Goal: Task Accomplishment & Management: Use online tool/utility

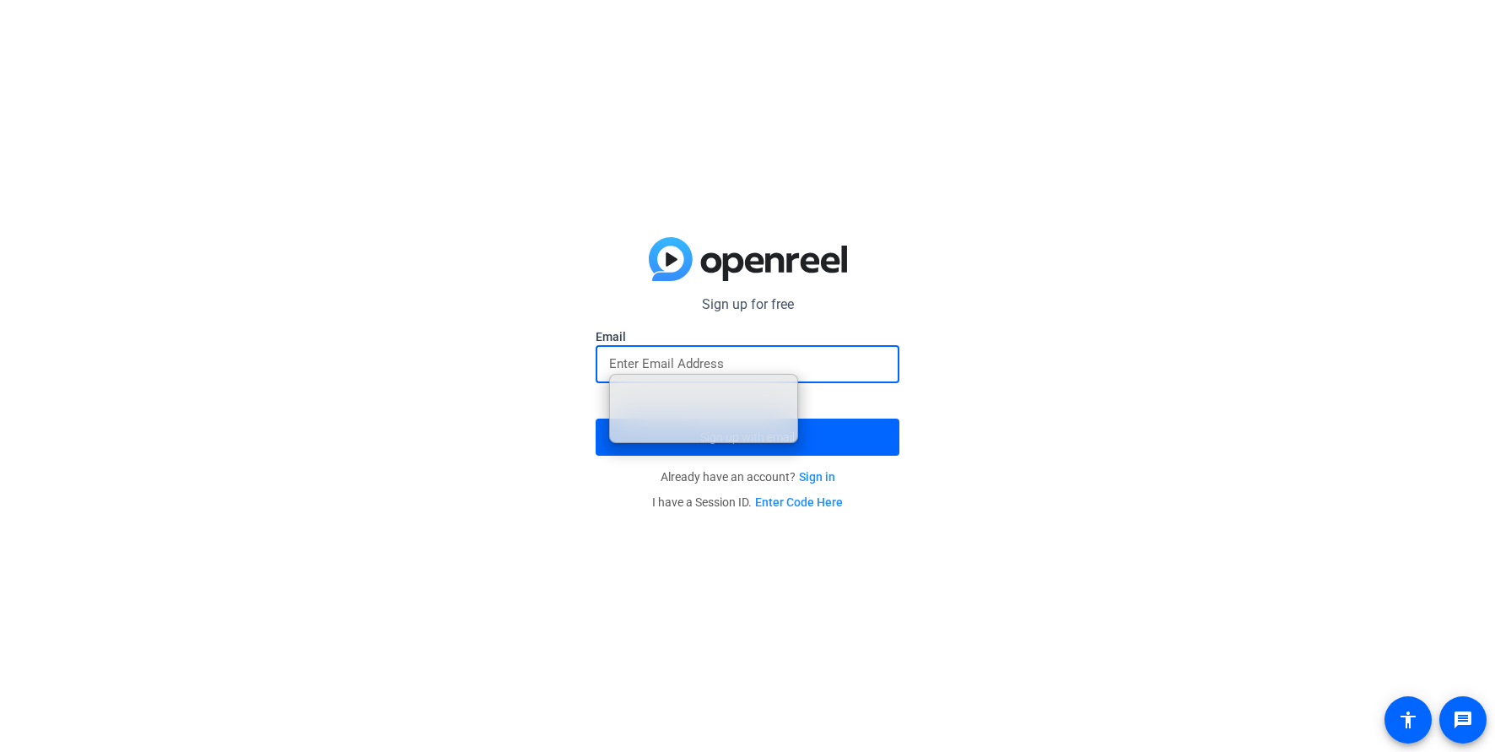
click at [1115, 594] on div "Sign up for free Email Sign up with email Already have an account? Sign in I ha…" at bounding box center [747, 376] width 1495 height 752
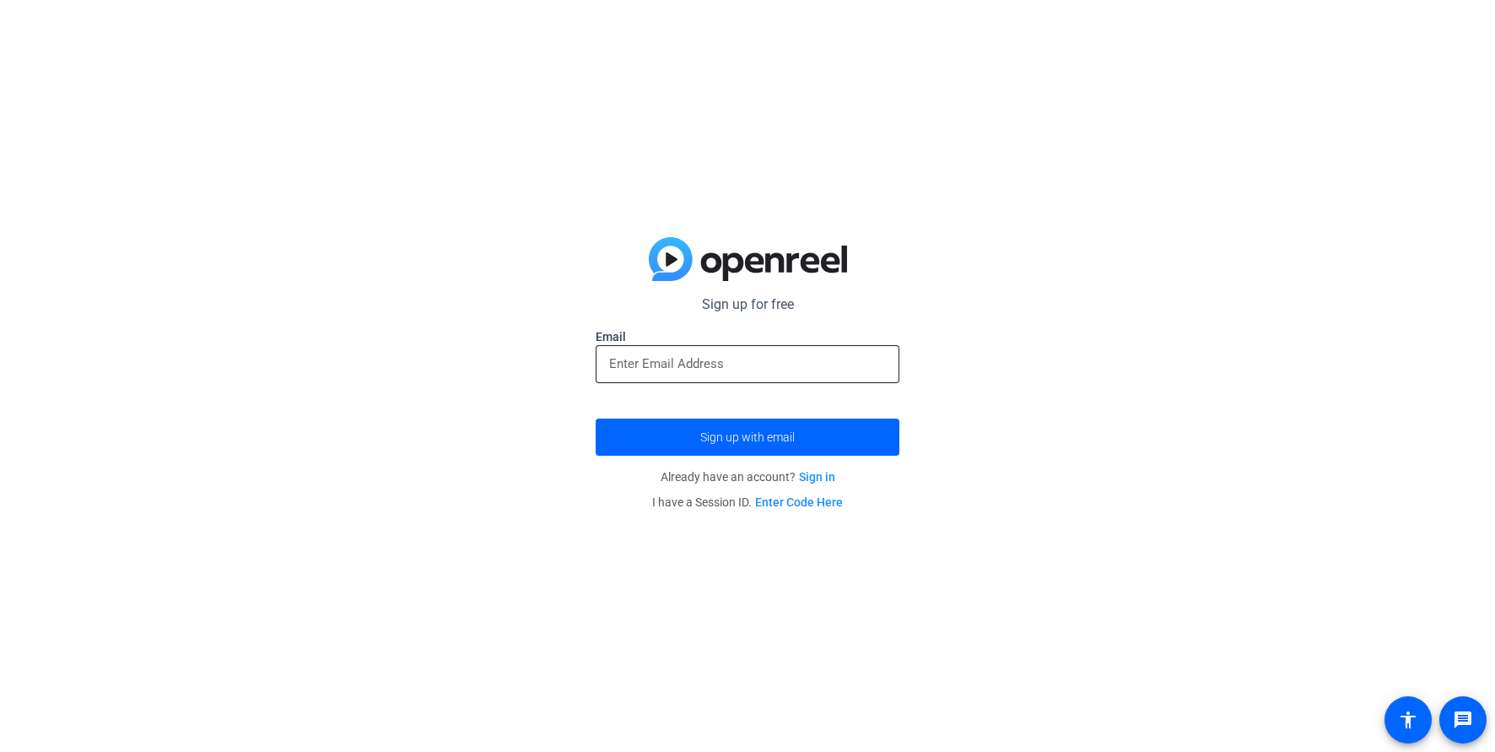
click at [650, 370] on input "email" at bounding box center [747, 364] width 277 height 20
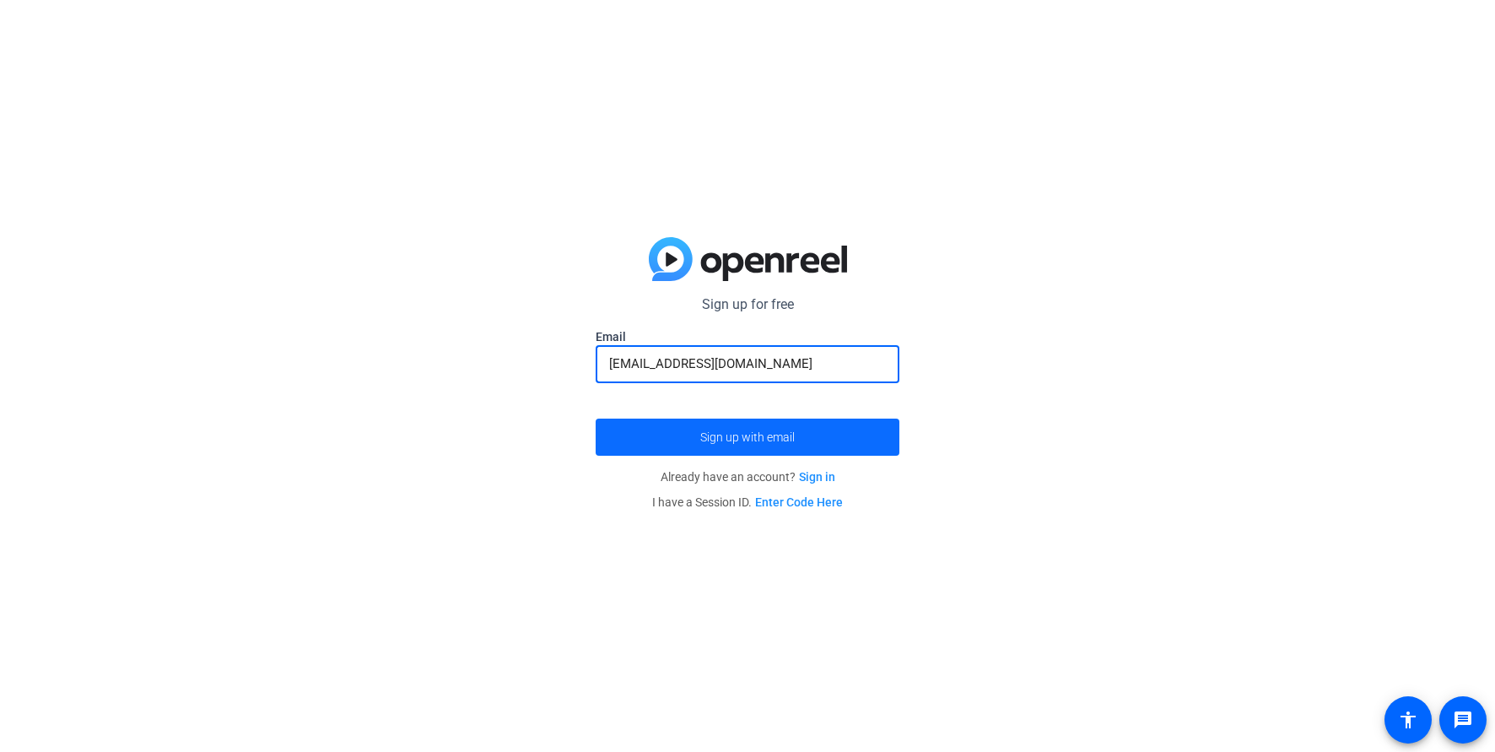
type input "[EMAIL_ADDRESS][DOMAIN_NAME]"
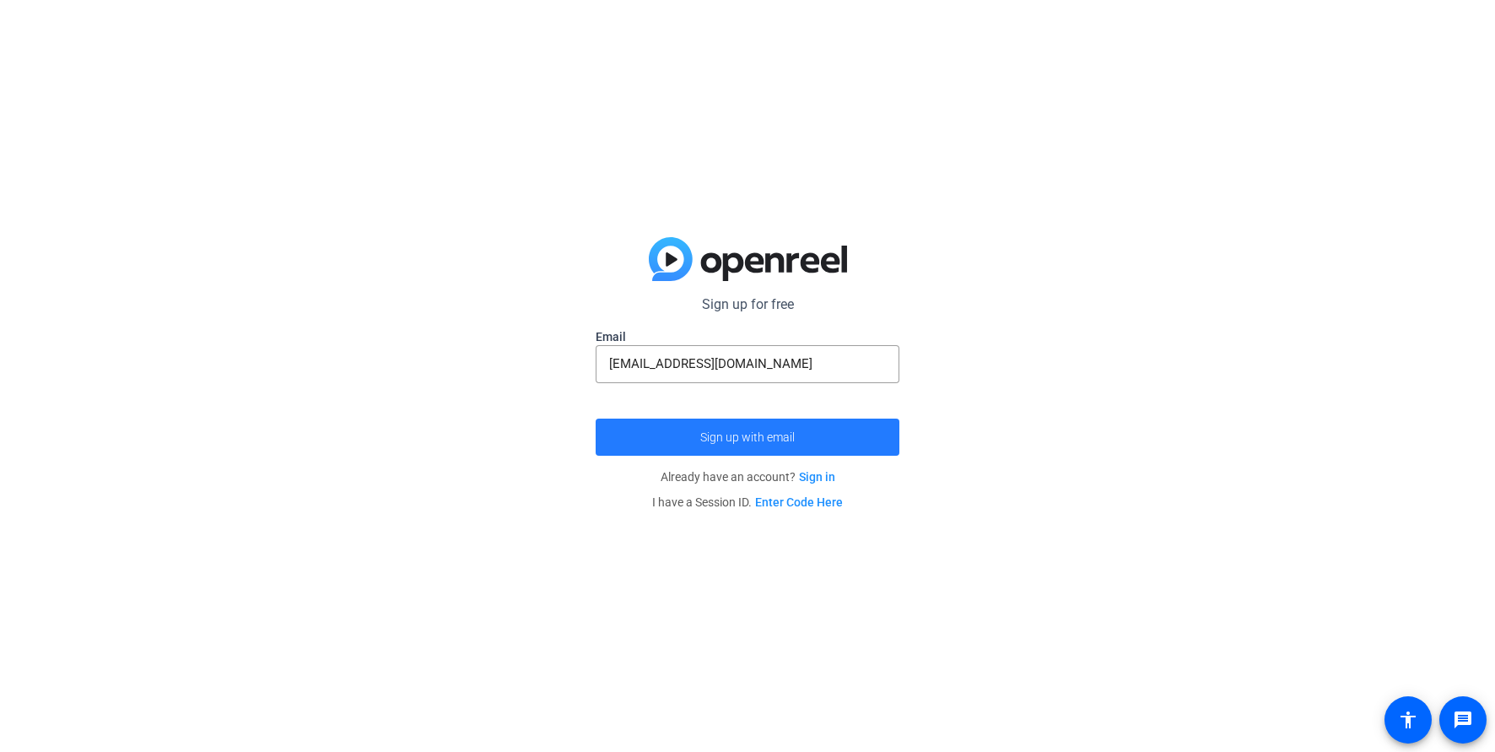
click at [767, 437] on span "Sign up with email" at bounding box center [747, 437] width 95 height 0
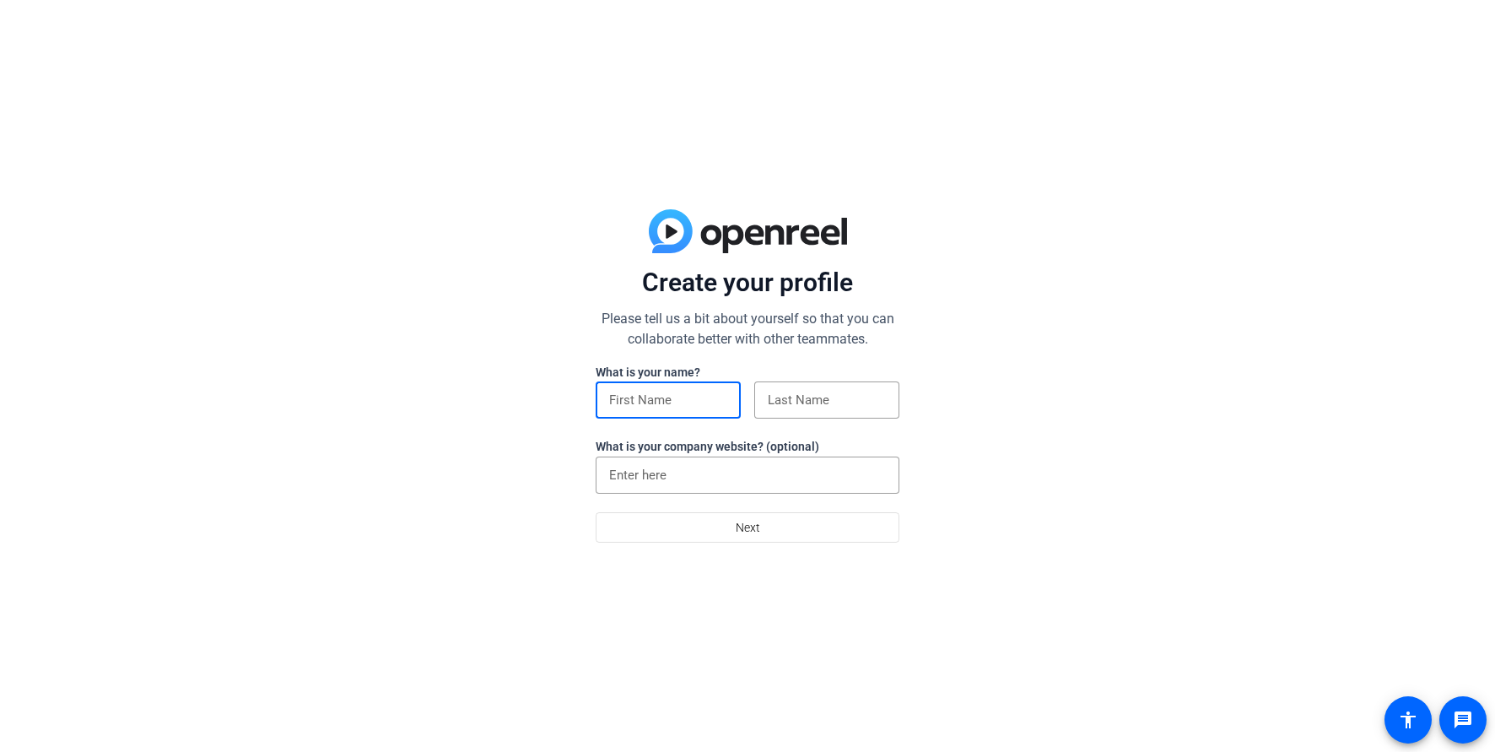
click at [659, 400] on input at bounding box center [668, 400] width 118 height 20
type input "[PERSON_NAME]"
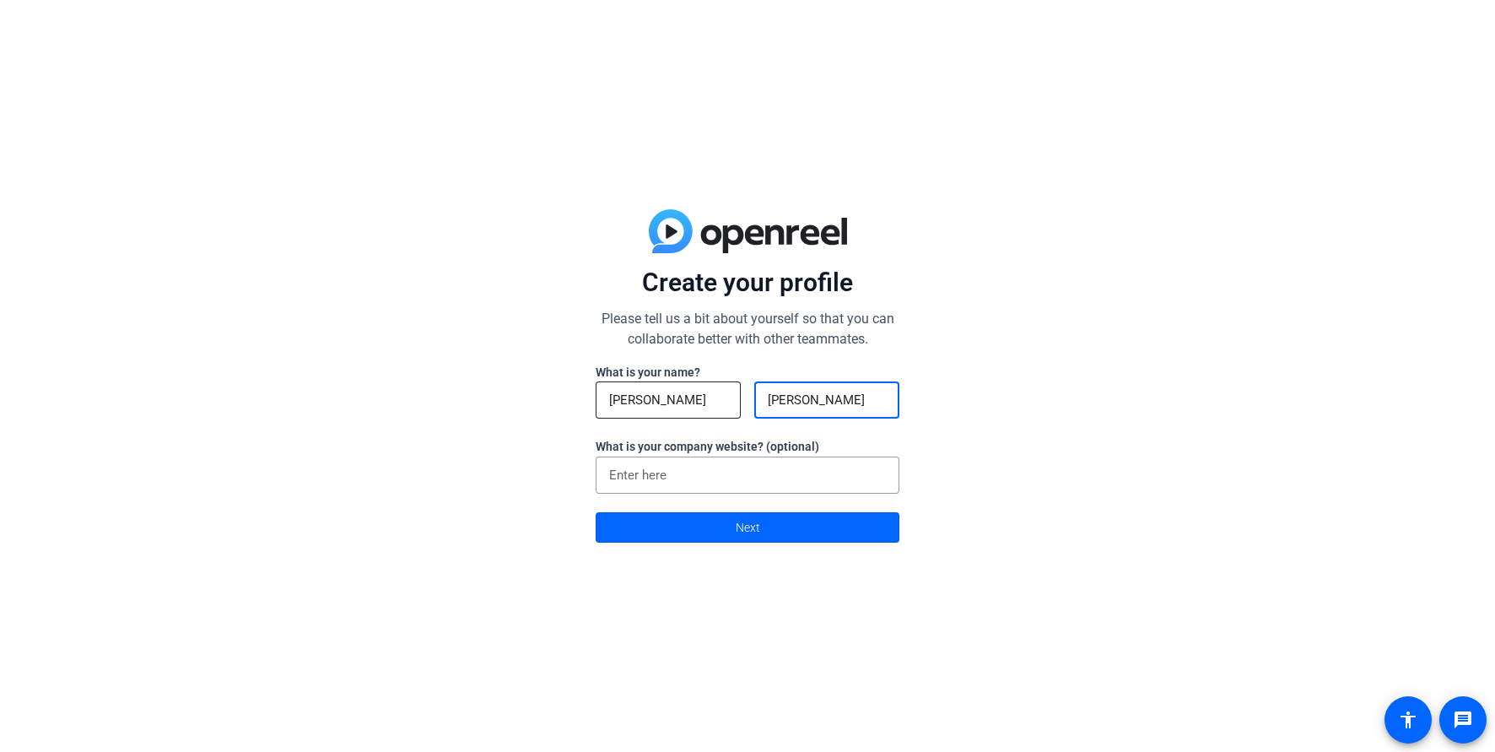
type input "[PERSON_NAME]"
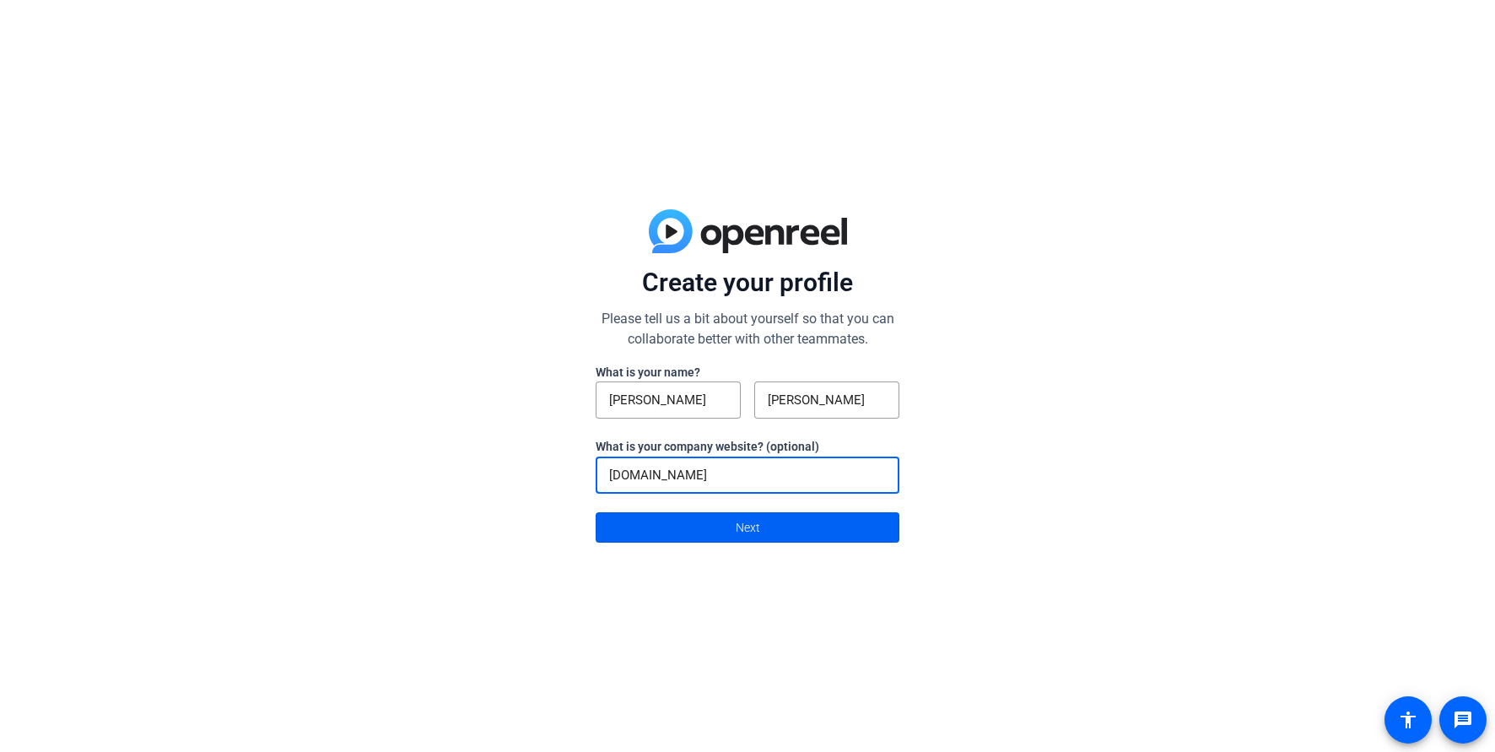
type input "[DOMAIN_NAME]"
click at [720, 530] on span at bounding box center [748, 527] width 302 height 41
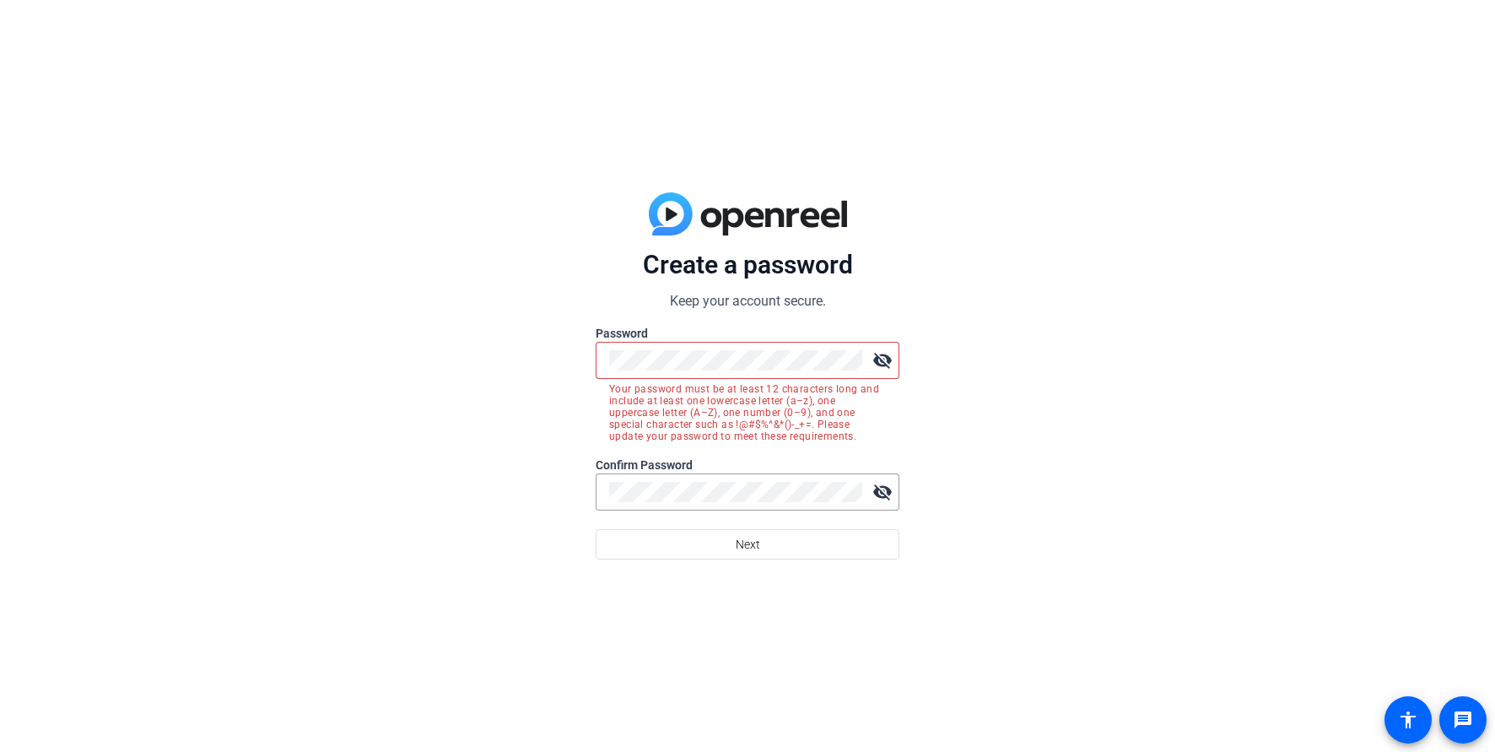
click at [890, 360] on mat-icon "visibility_off" at bounding box center [883, 360] width 34 height 34
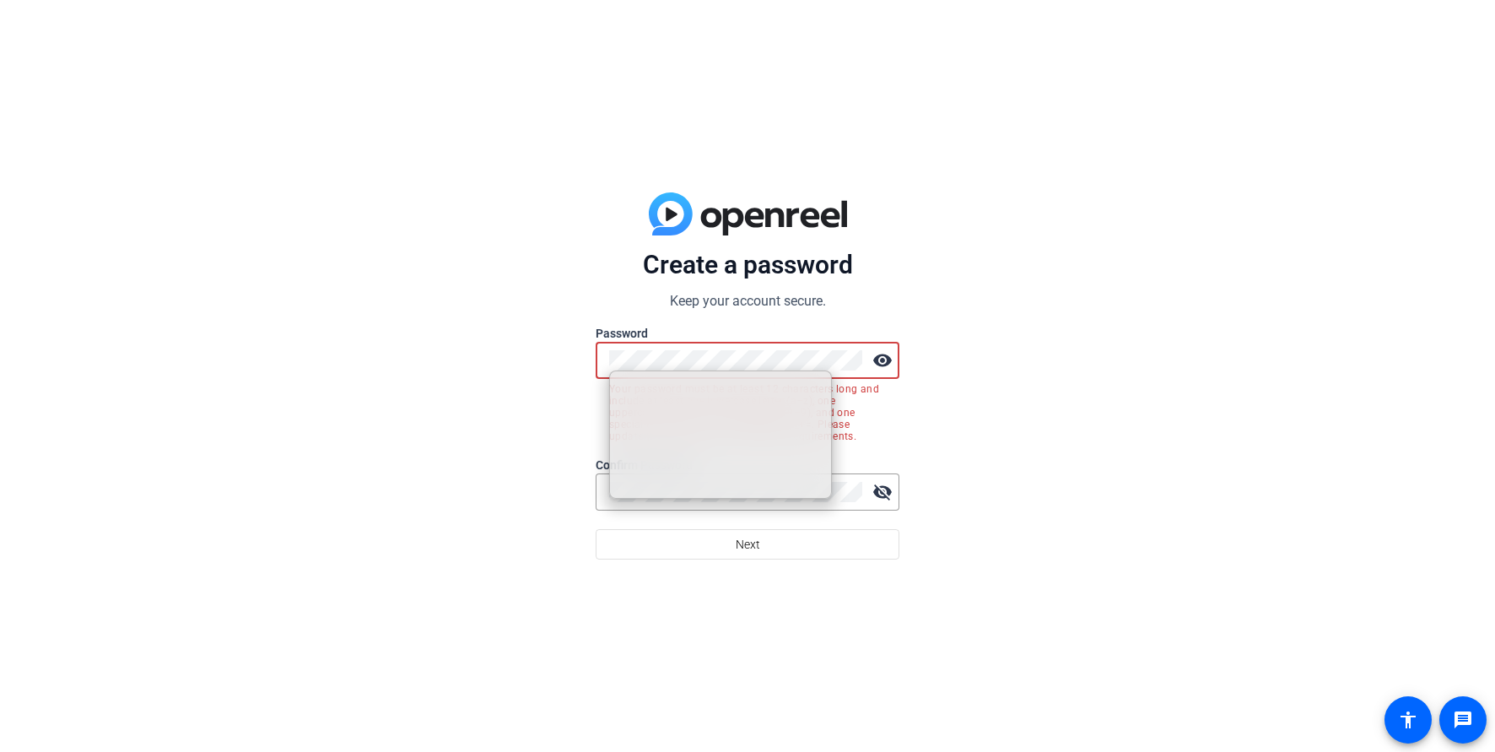
click at [597, 351] on div "visibility" at bounding box center [748, 360] width 304 height 37
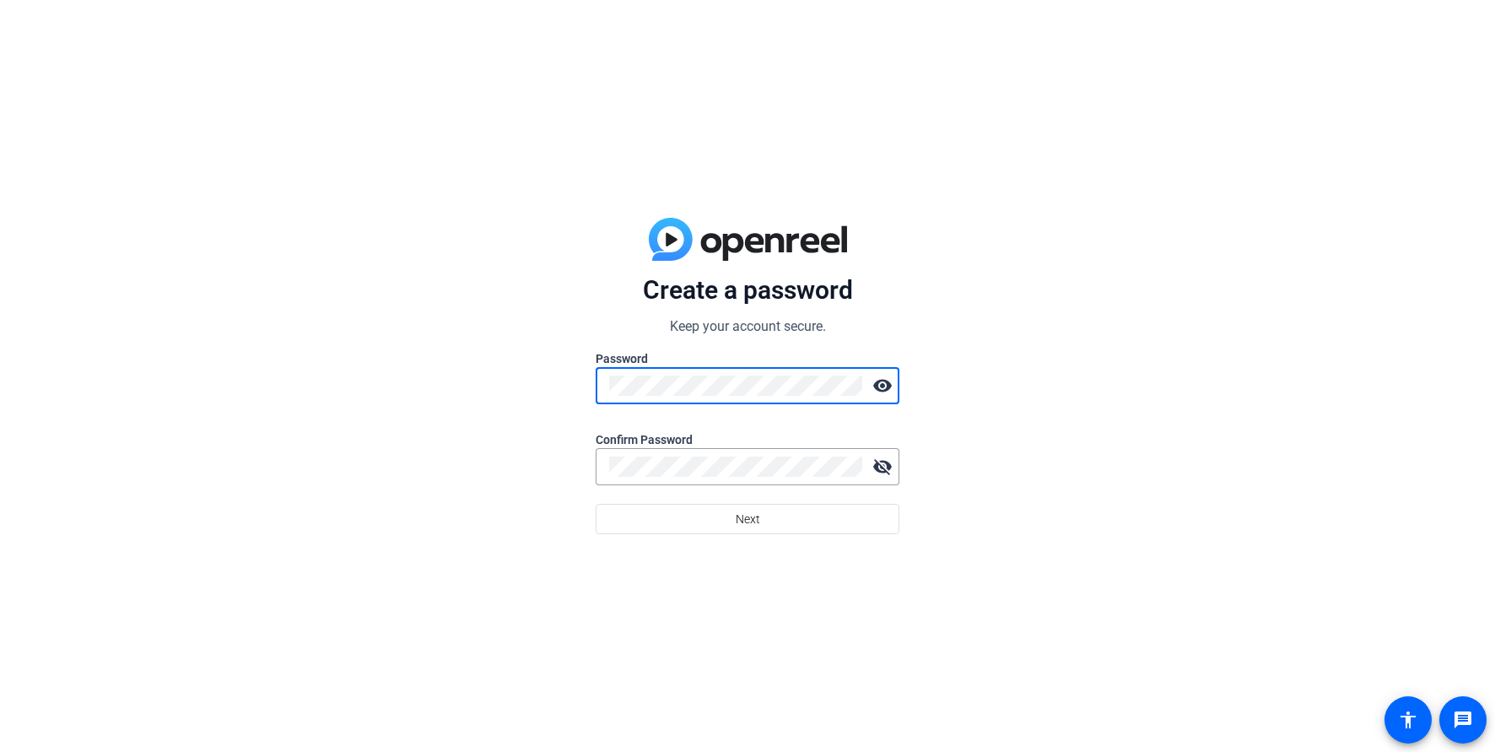
click at [704, 313] on form "Create a password Keep your account secure. Password visibility Confirm Passwor…" at bounding box center [748, 404] width 304 height 260
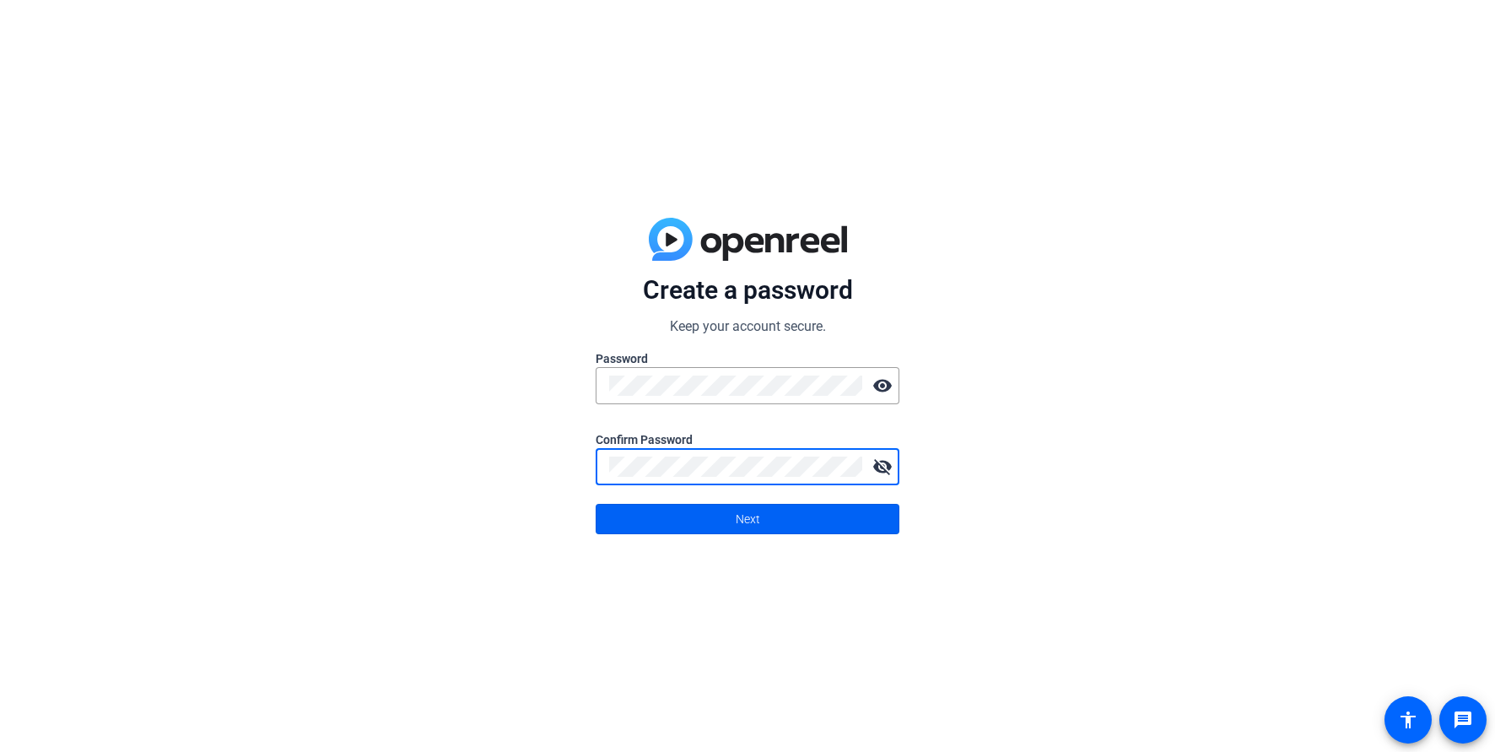
click at [766, 523] on span at bounding box center [748, 519] width 302 height 41
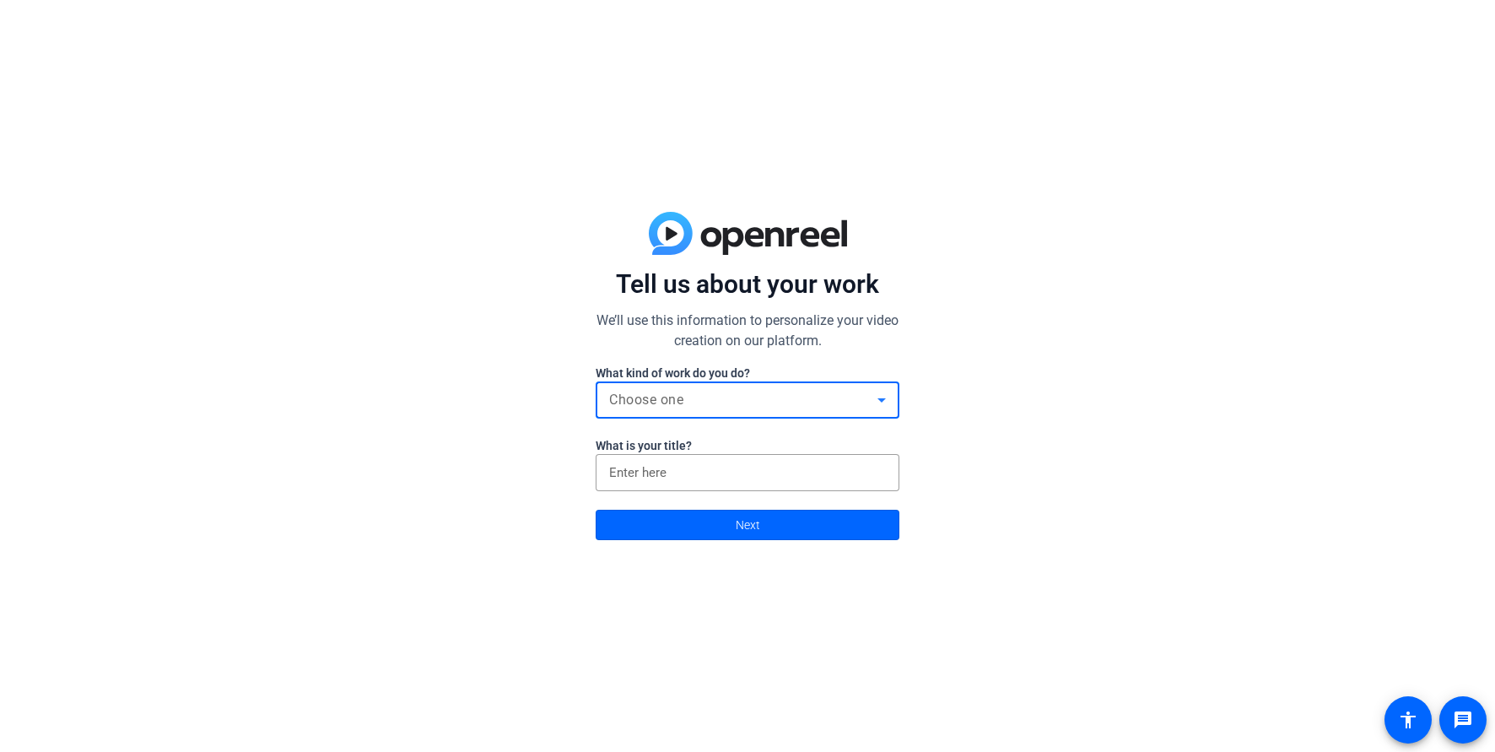
click at [756, 402] on div "Choose one" at bounding box center [743, 400] width 268 height 20
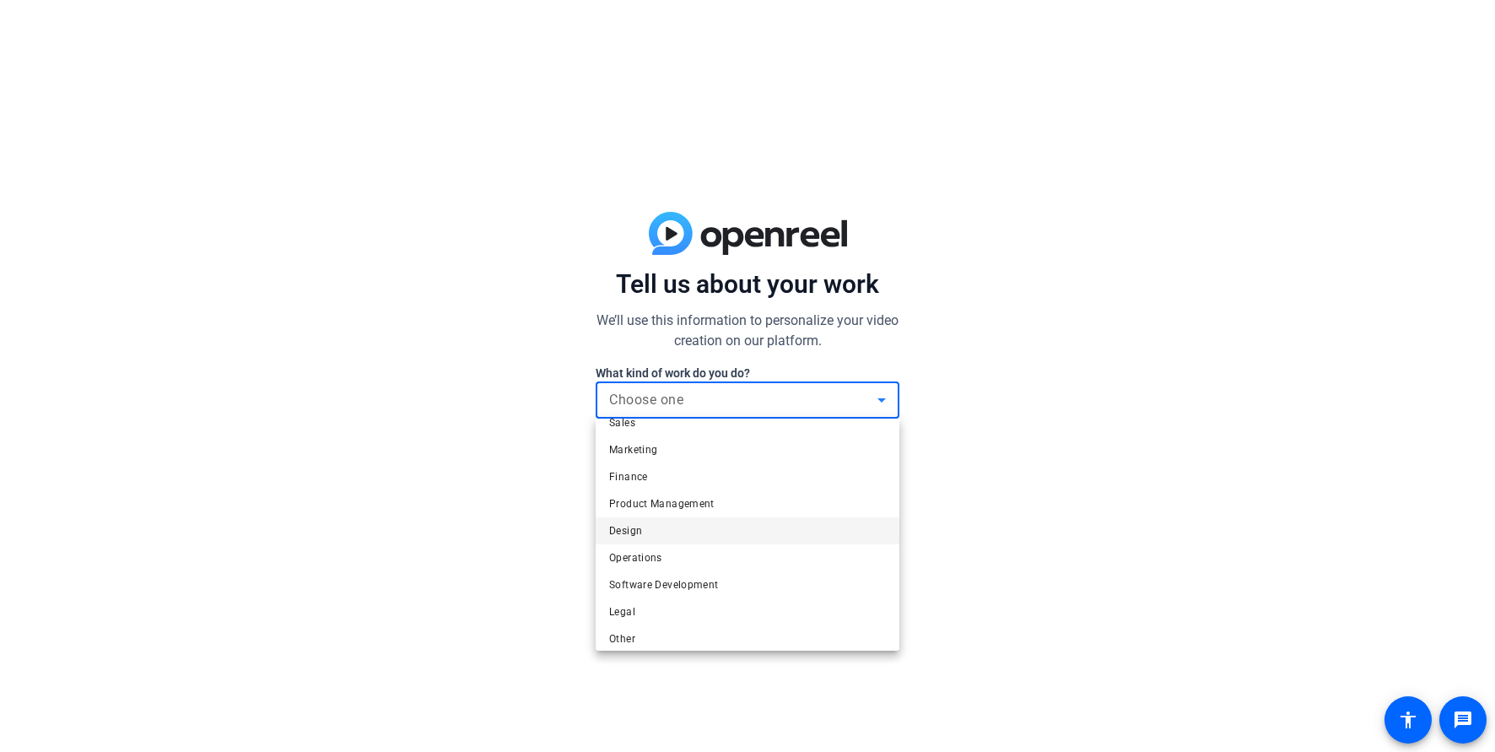
scroll to position [51, 0]
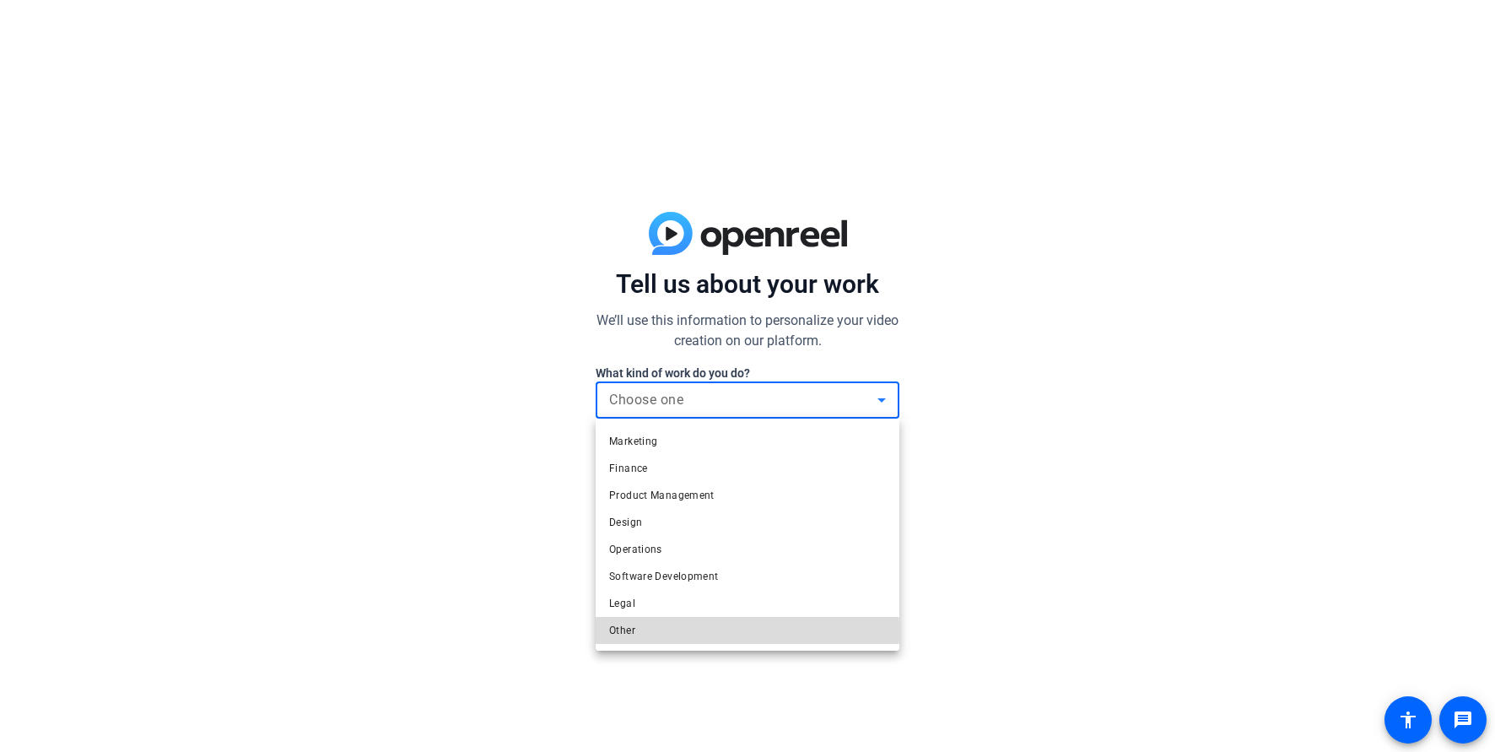
click at [635, 631] on mat-option "Other" at bounding box center [748, 630] width 304 height 27
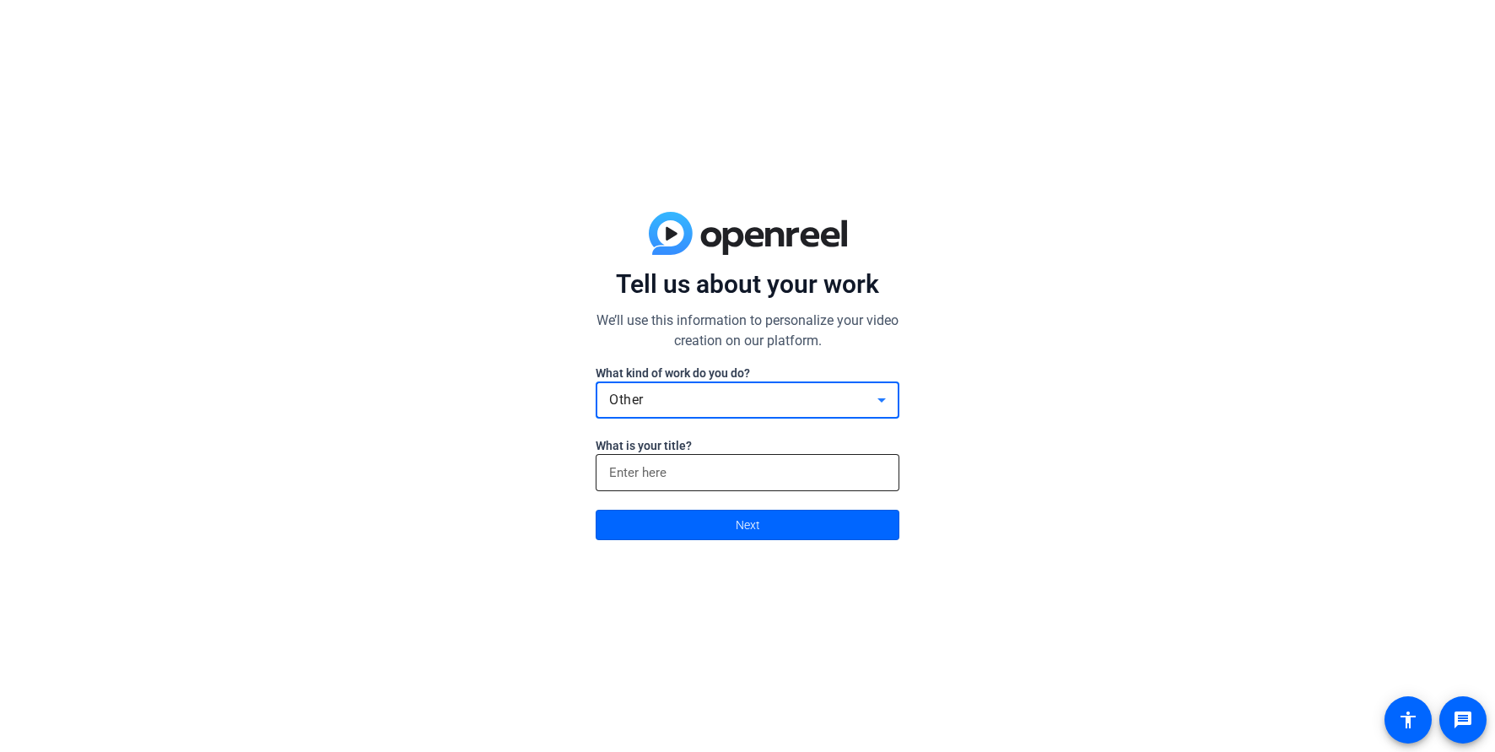
click at [699, 462] on input at bounding box center [747, 472] width 277 height 20
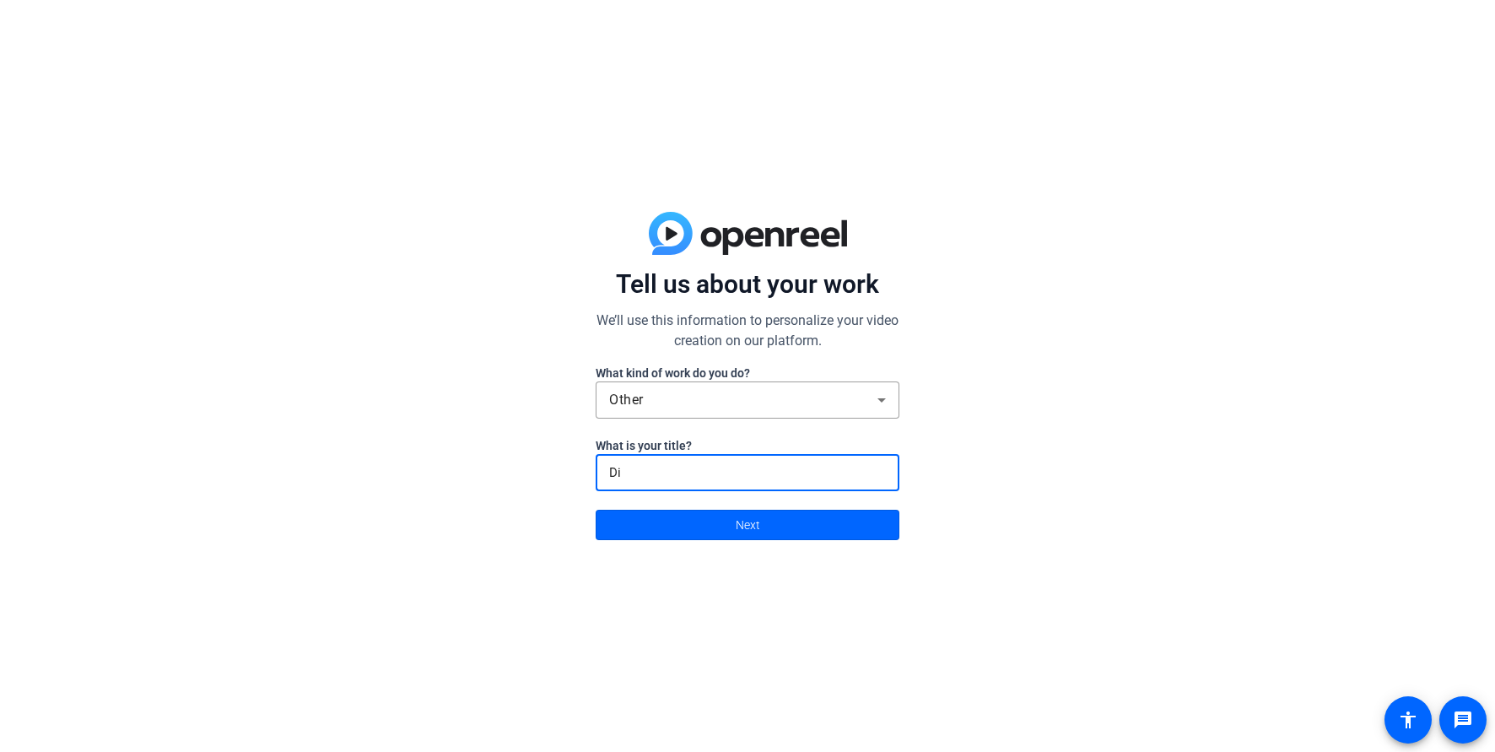
type input "D"
type input "I.T. Director"
click at [723, 527] on span at bounding box center [748, 525] width 302 height 41
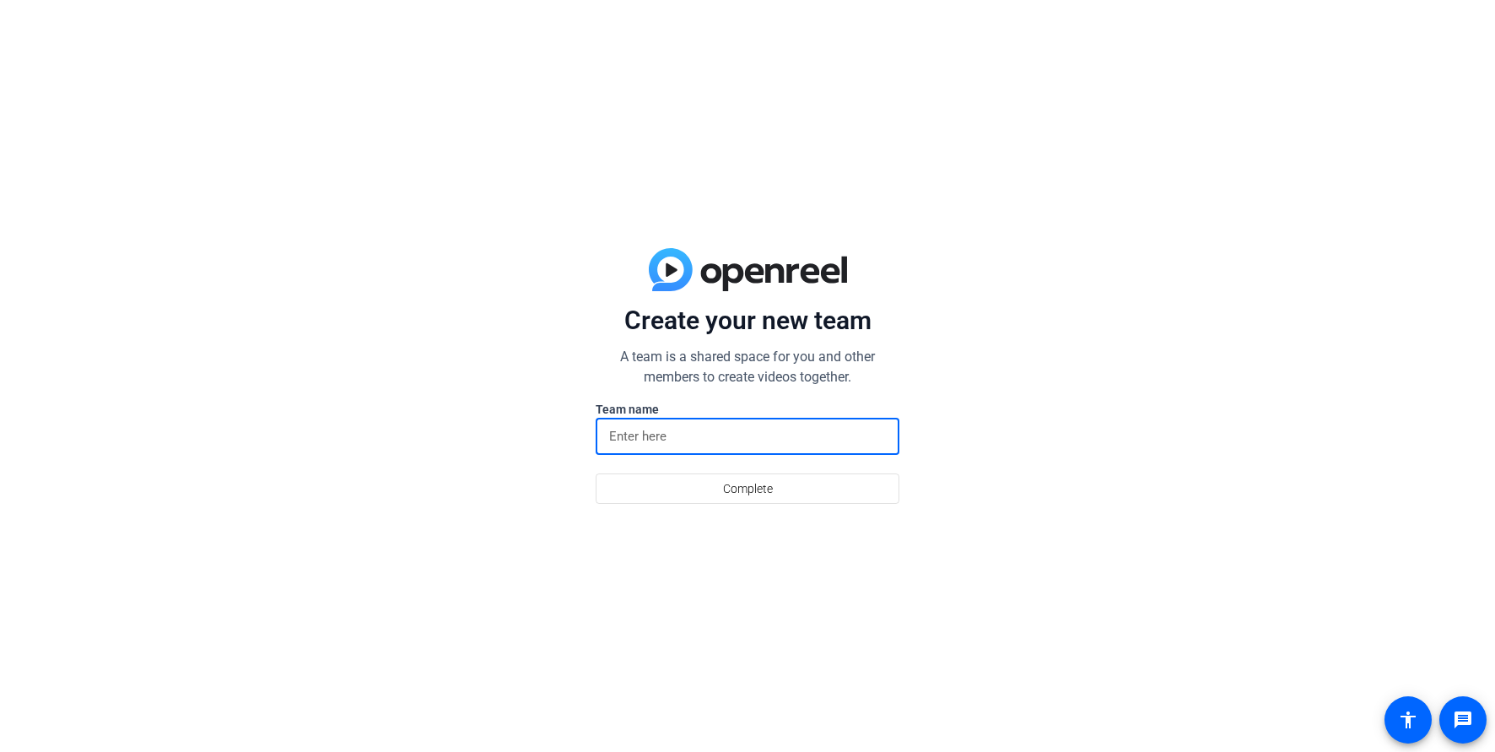
click at [687, 445] on input at bounding box center [747, 436] width 277 height 20
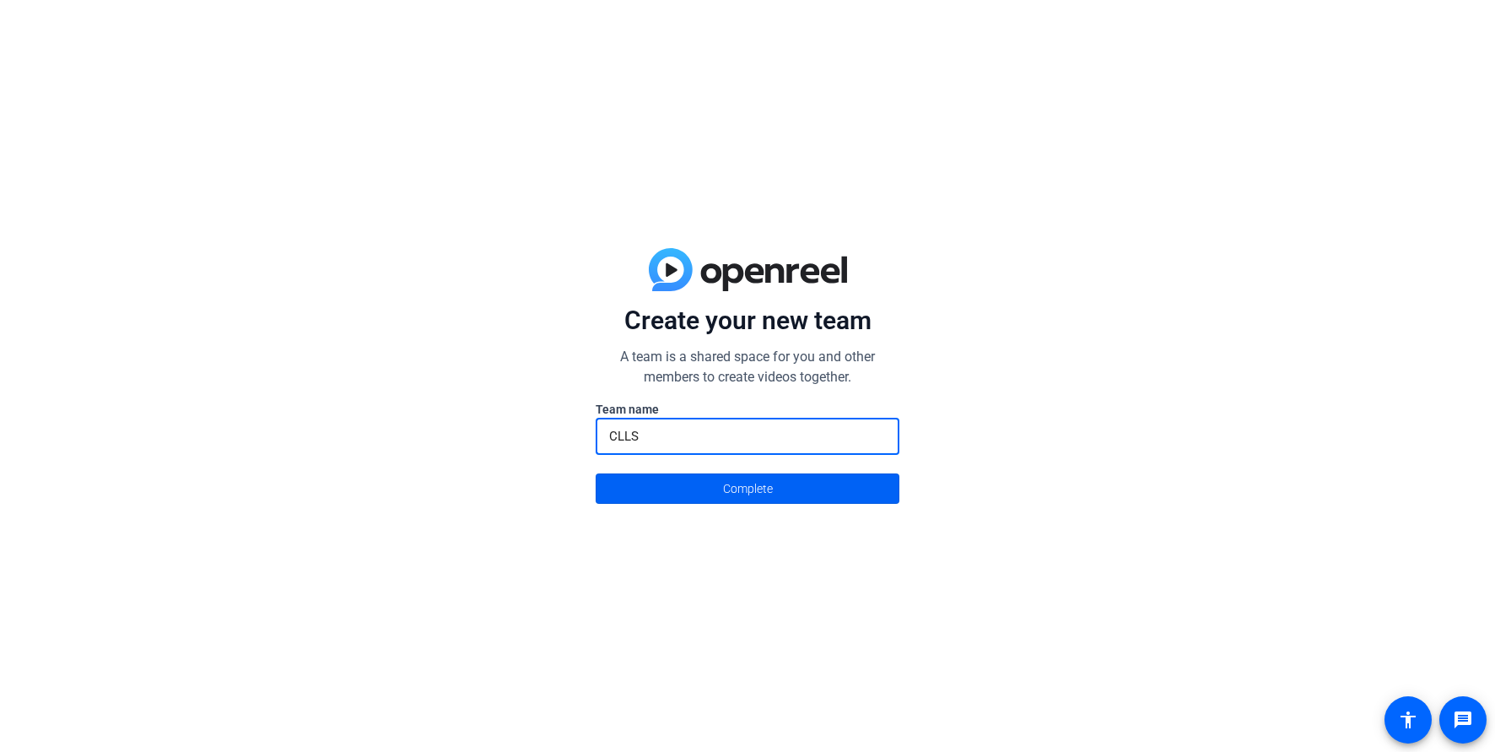
type input "CLLS"
click at [785, 485] on span at bounding box center [748, 488] width 302 height 41
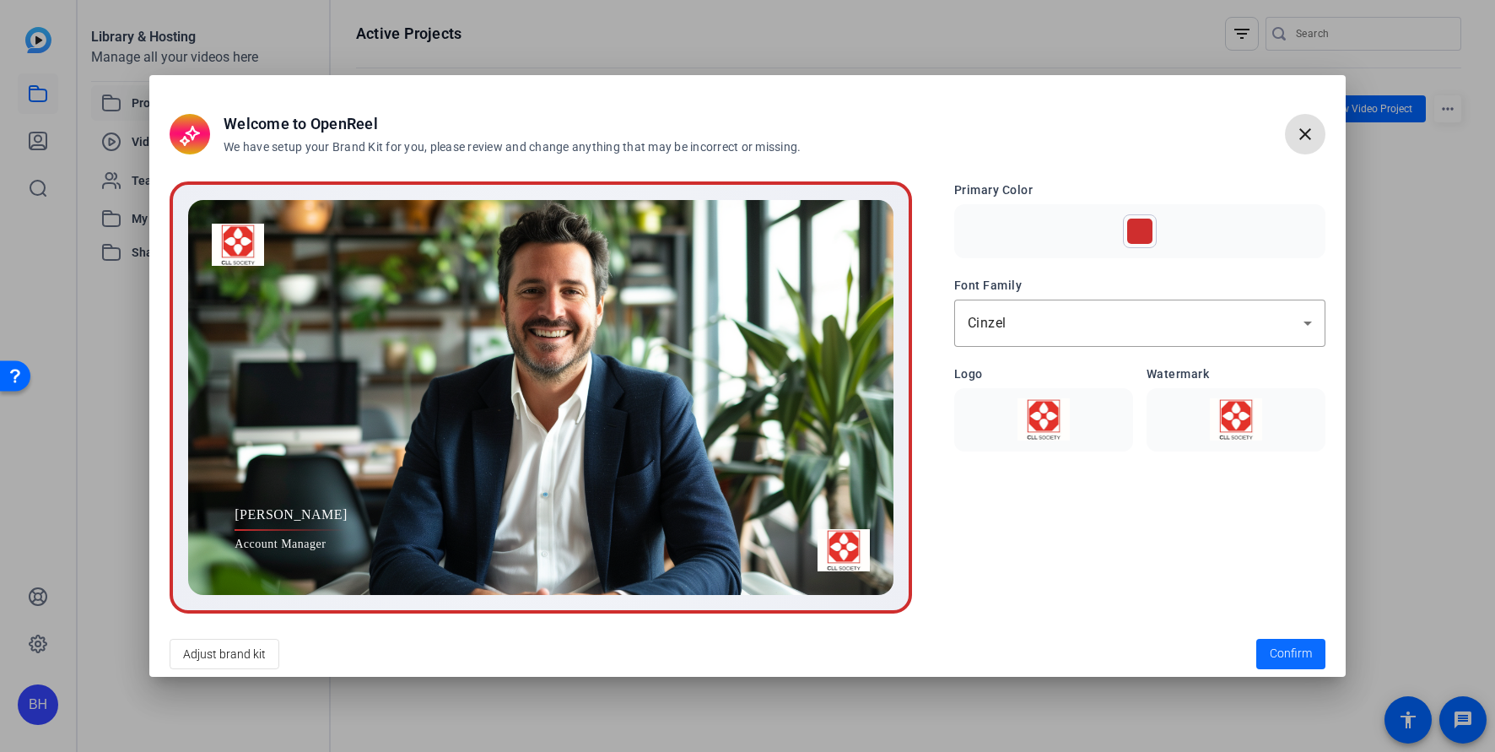
click at [1295, 652] on span "Confirm" at bounding box center [1291, 654] width 42 height 18
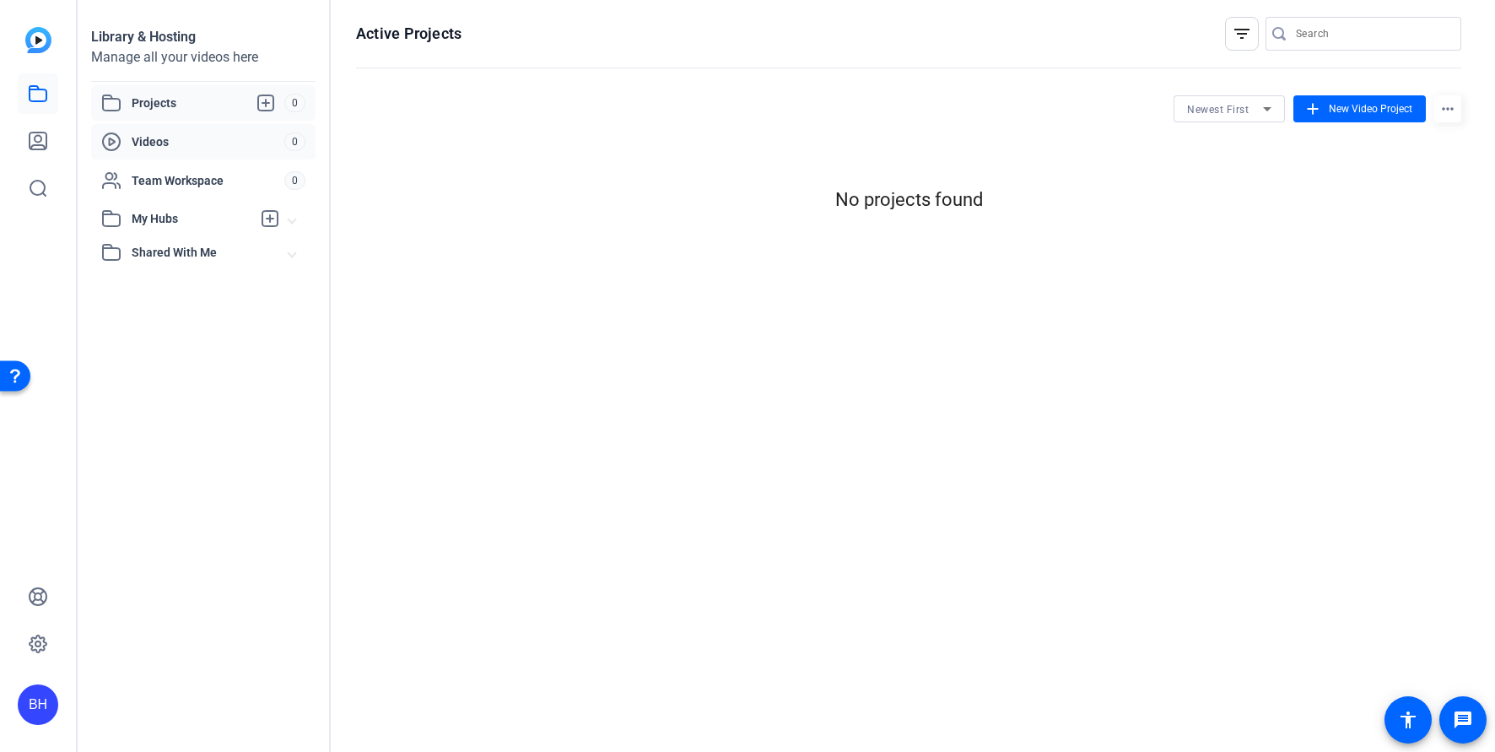
click at [162, 140] on span "Videos" at bounding box center [208, 141] width 153 height 17
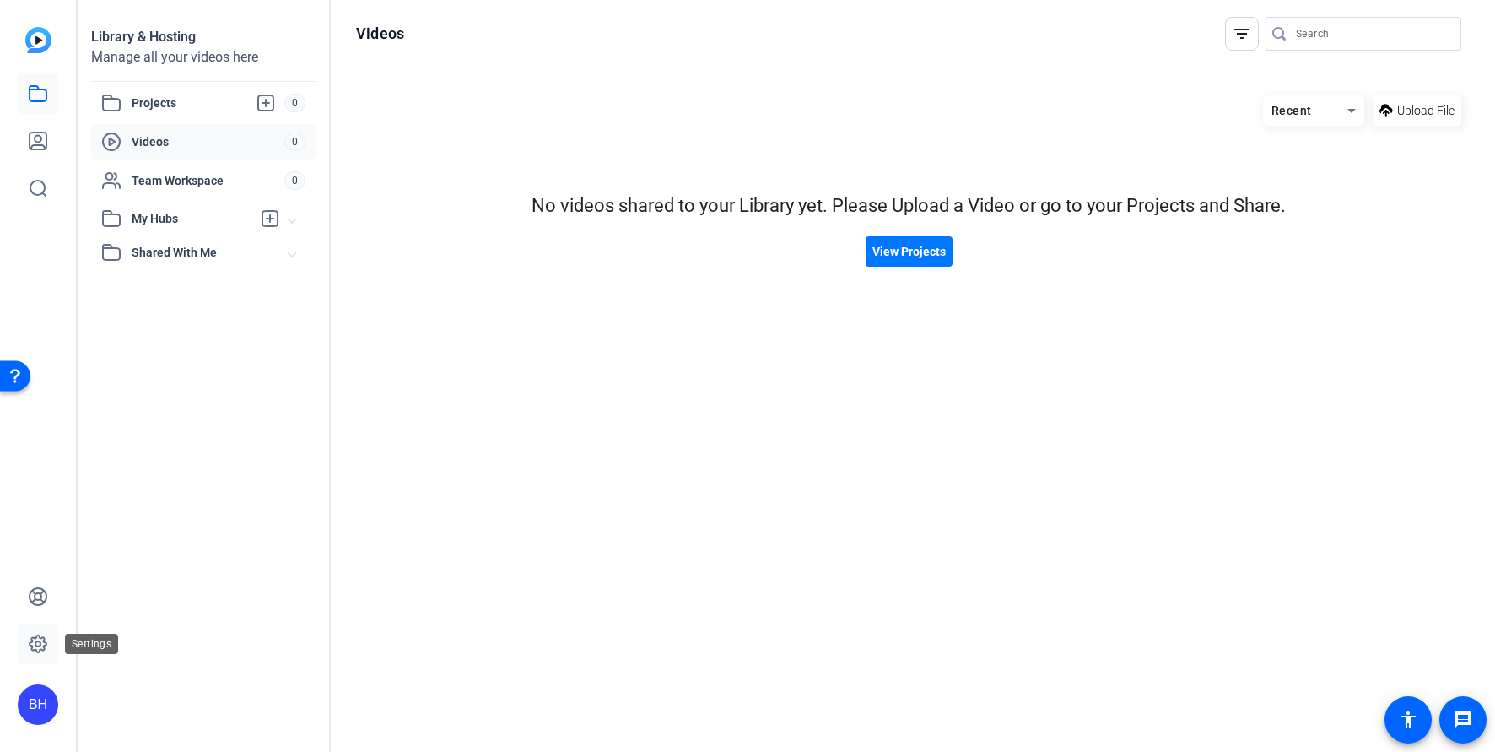
click at [42, 655] on link at bounding box center [38, 644] width 41 height 41
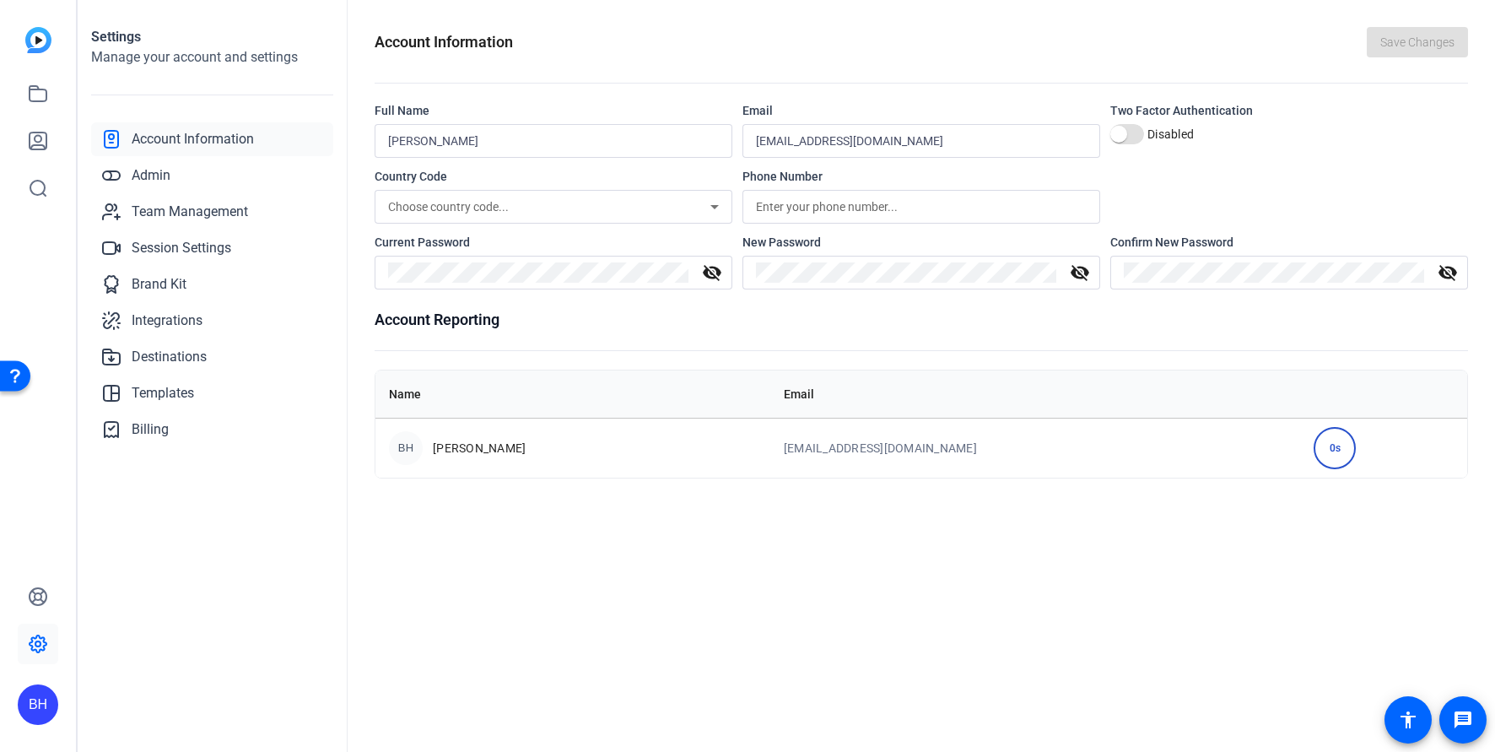
click at [46, 41] on img at bounding box center [38, 40] width 26 height 26
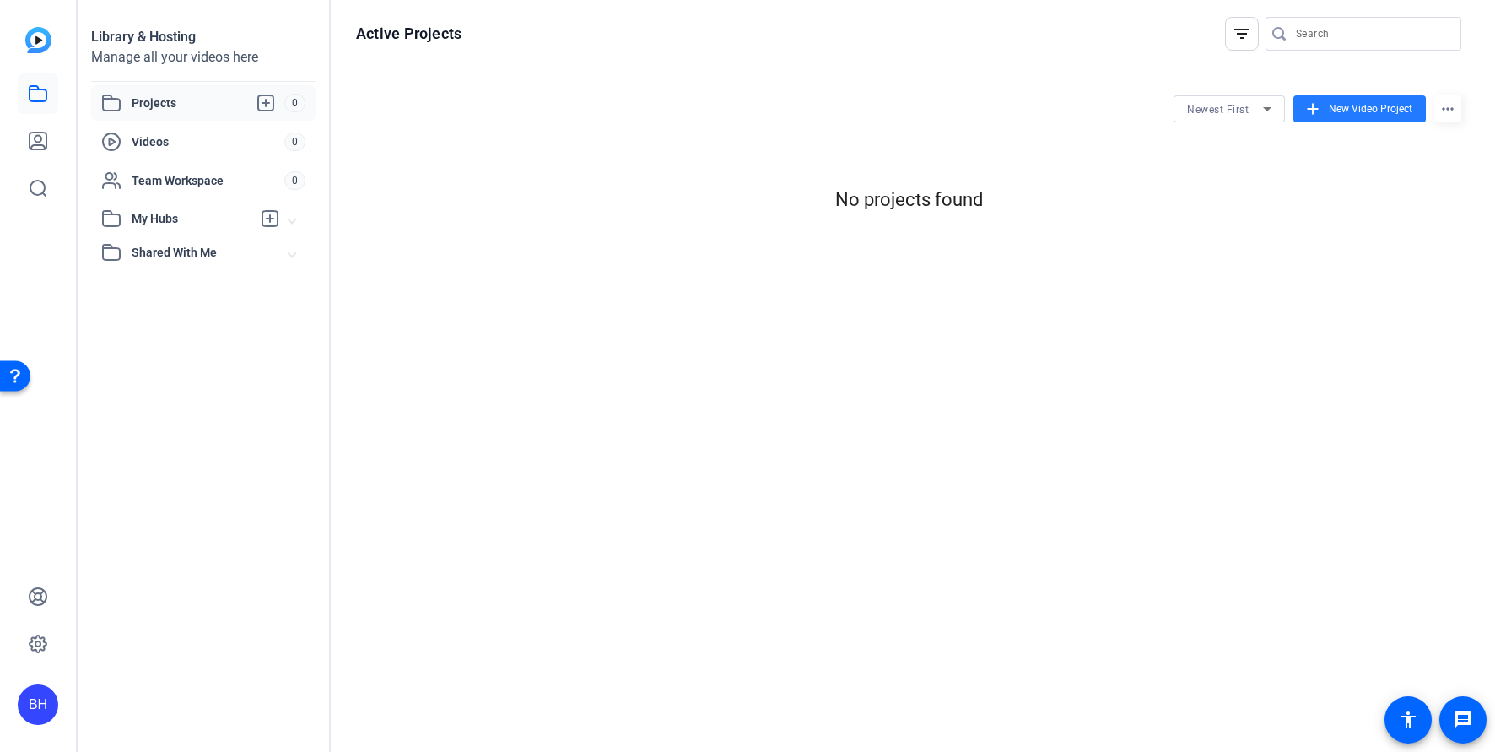
click at [1352, 111] on span "New Video Project" at bounding box center [1371, 108] width 84 height 15
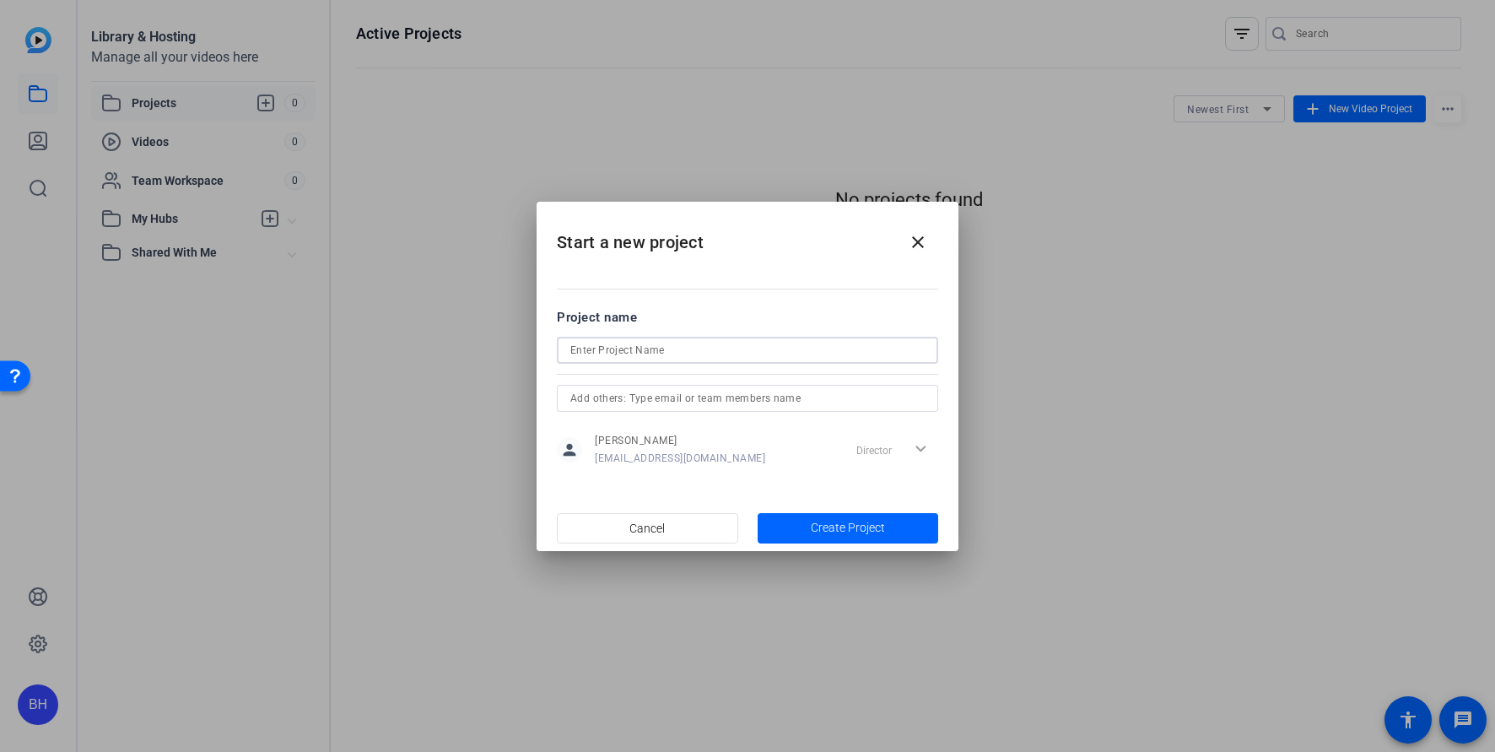
click at [662, 343] on input at bounding box center [748, 350] width 354 height 20
type input "test"
click at [858, 530] on span "Create Project" at bounding box center [848, 528] width 74 height 18
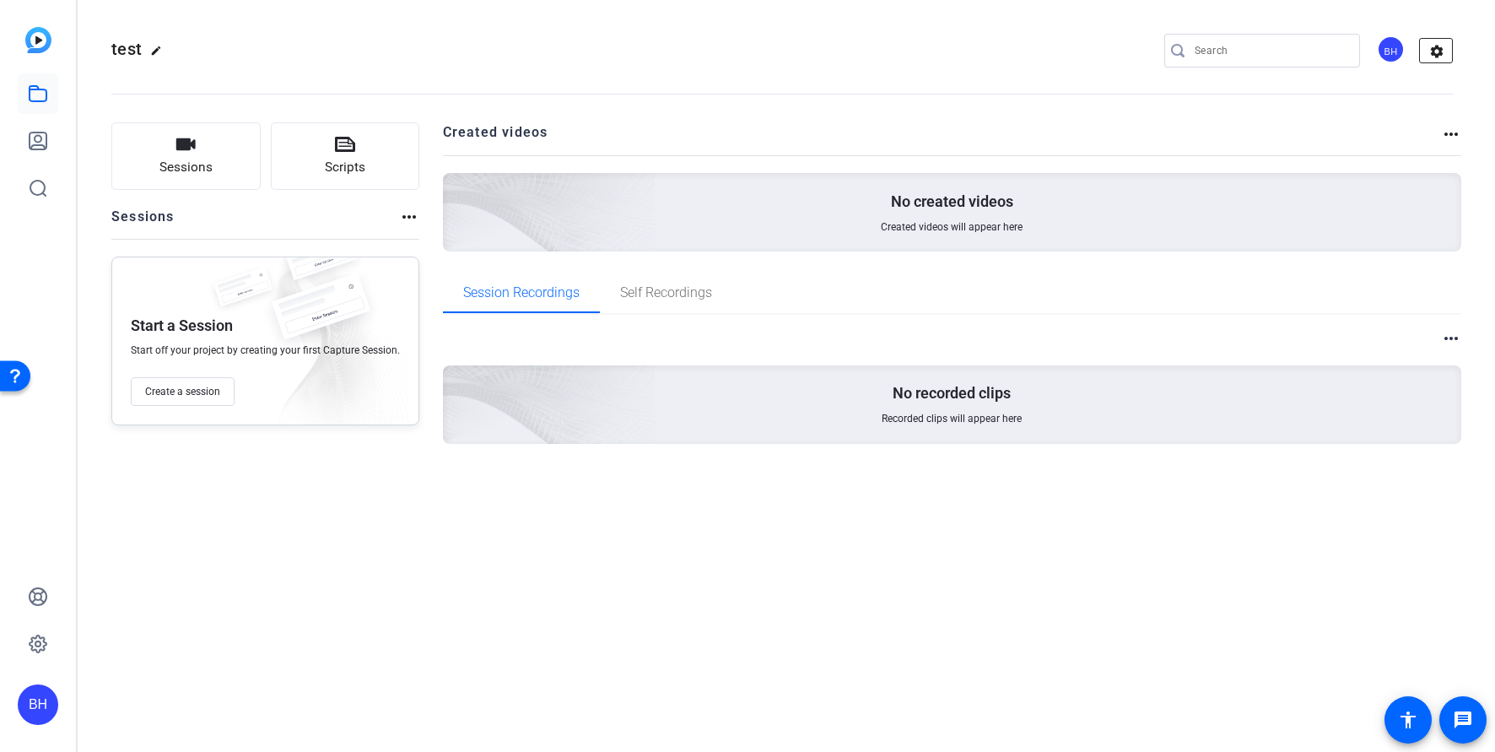
click at [1445, 52] on mat-icon "settings" at bounding box center [1437, 51] width 34 height 25
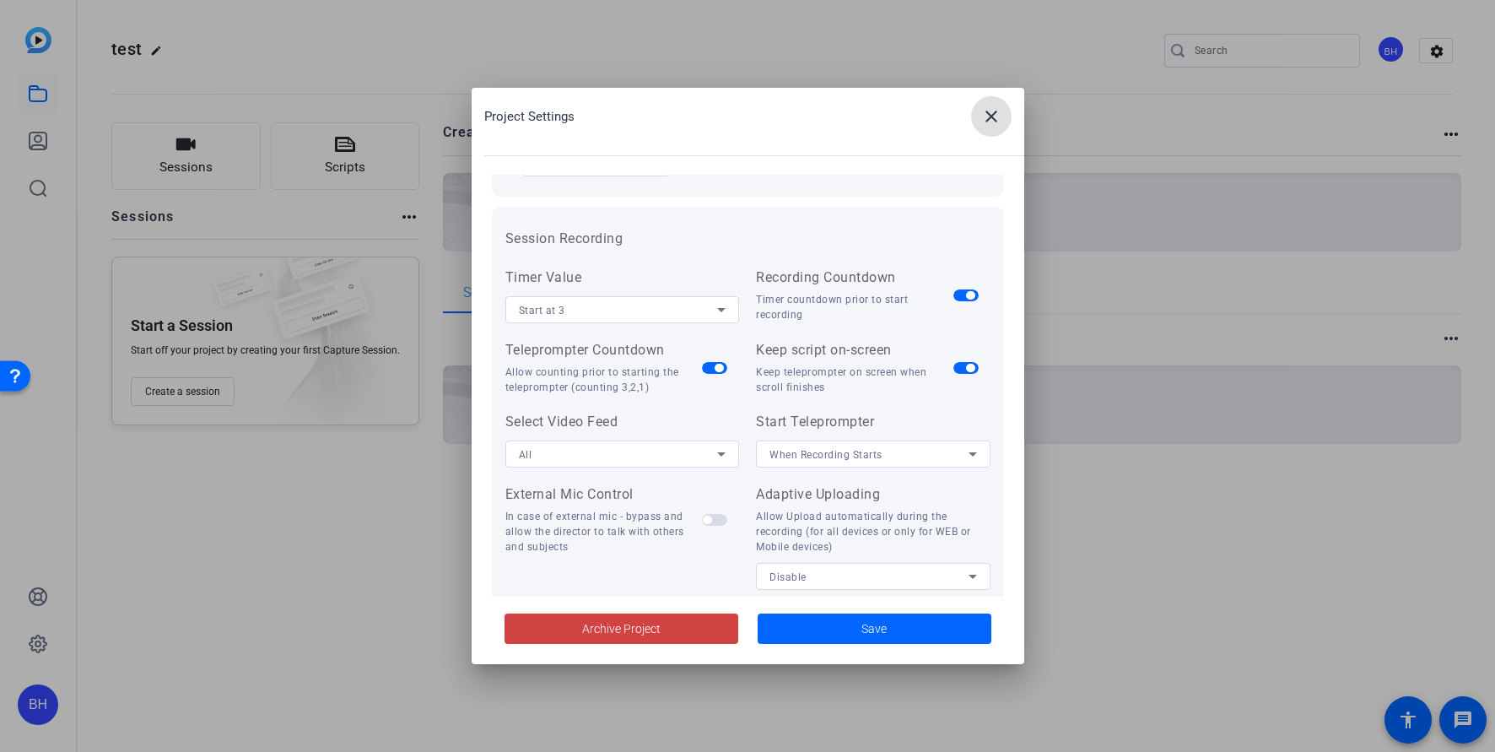
scroll to position [349, 0]
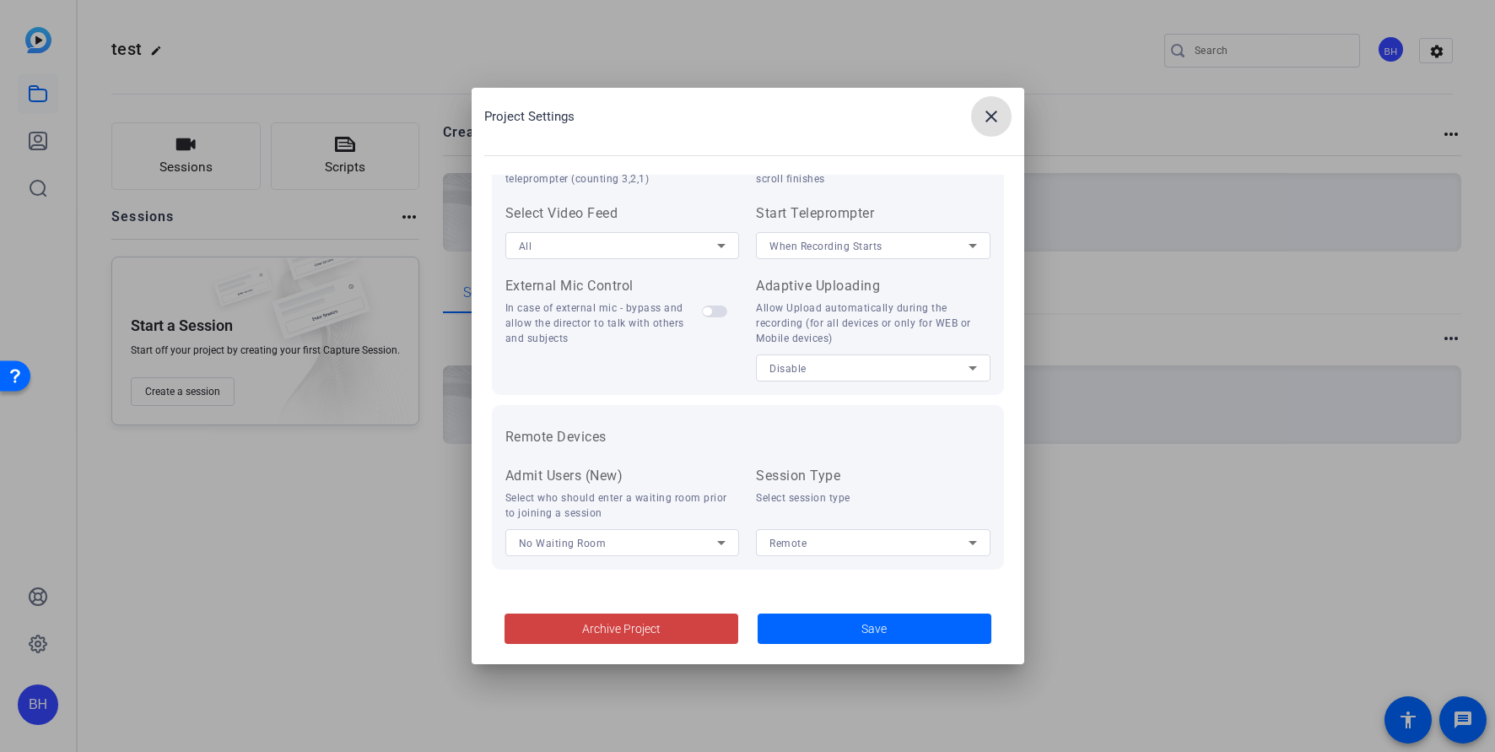
click at [992, 121] on mat-icon "close" at bounding box center [992, 116] width 20 height 20
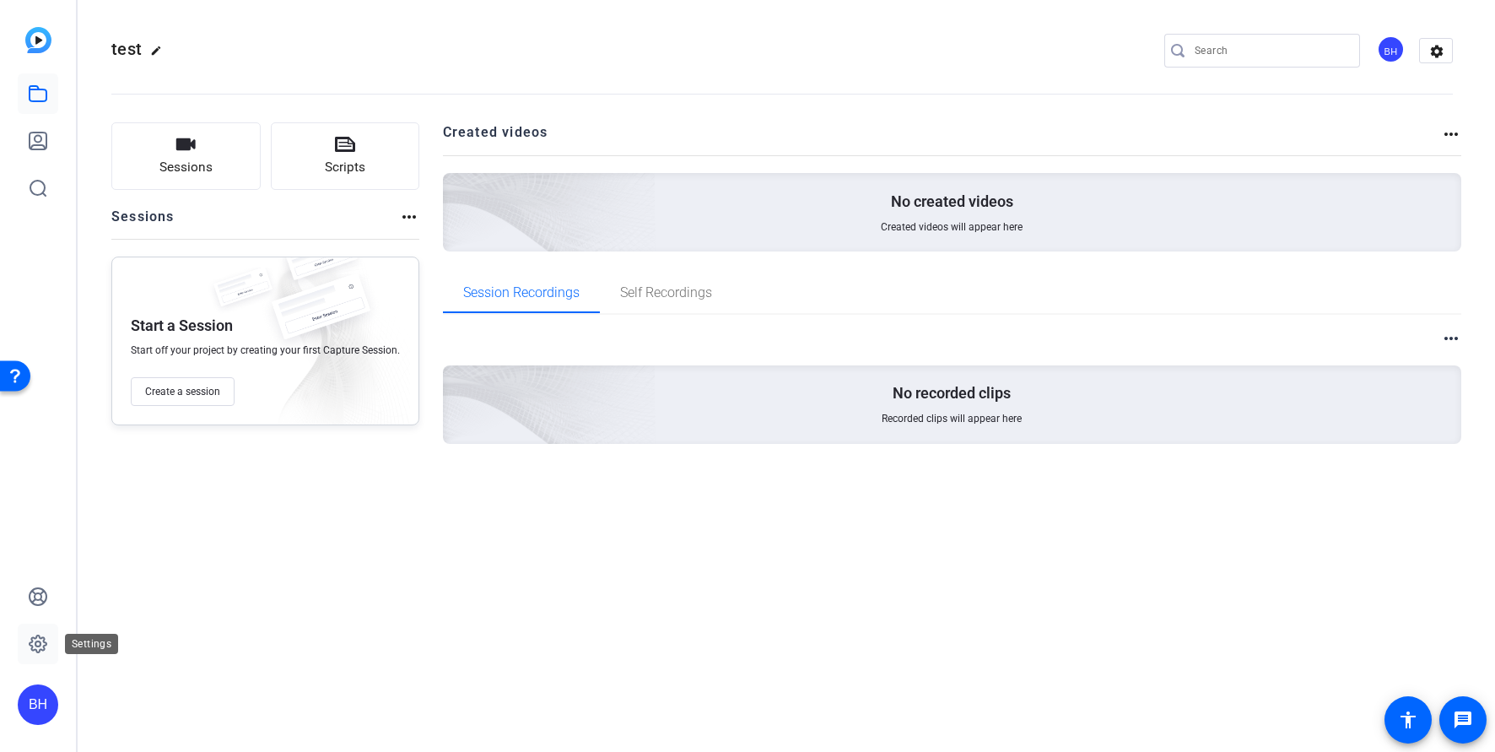
click at [32, 643] on icon at bounding box center [38, 644] width 20 height 20
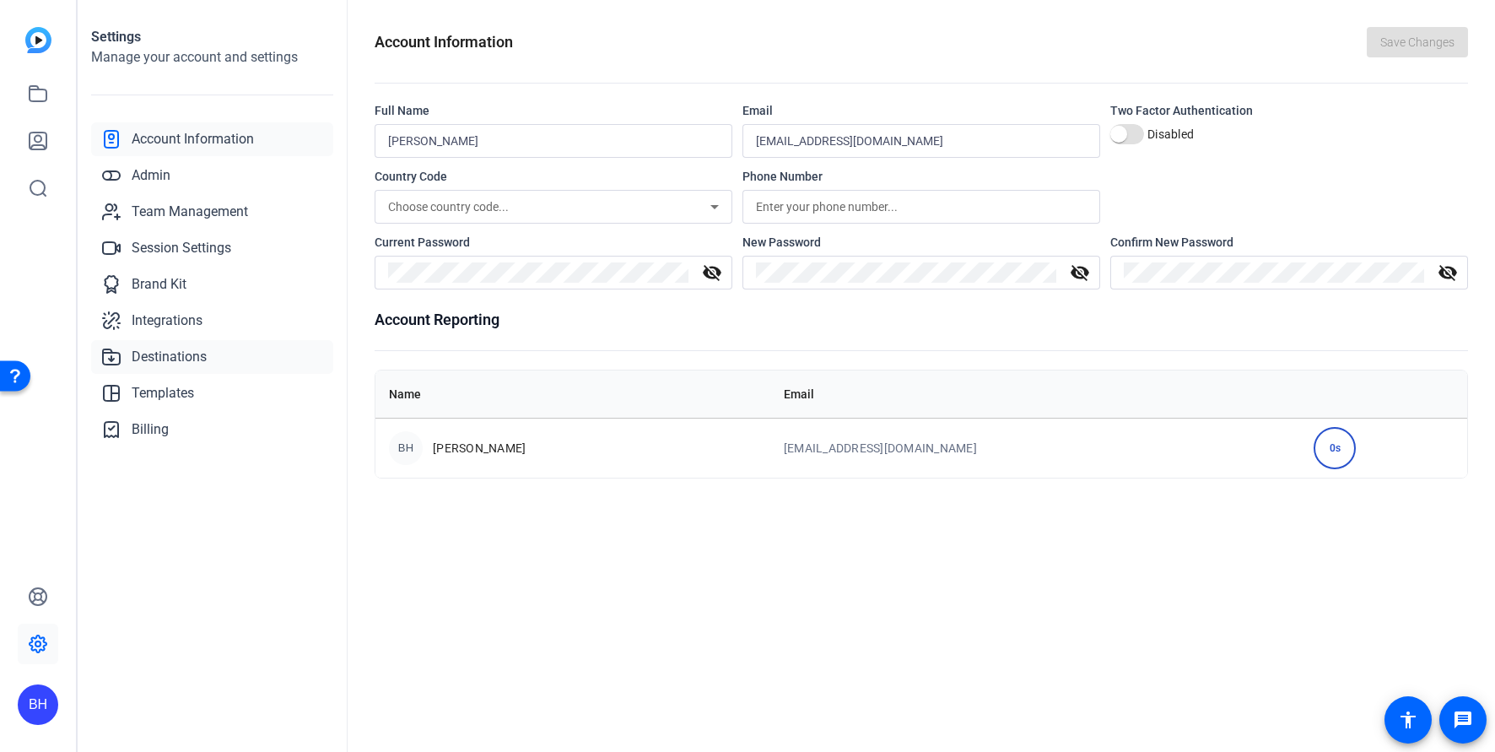
click at [154, 351] on span "Destinations" at bounding box center [169, 357] width 75 height 20
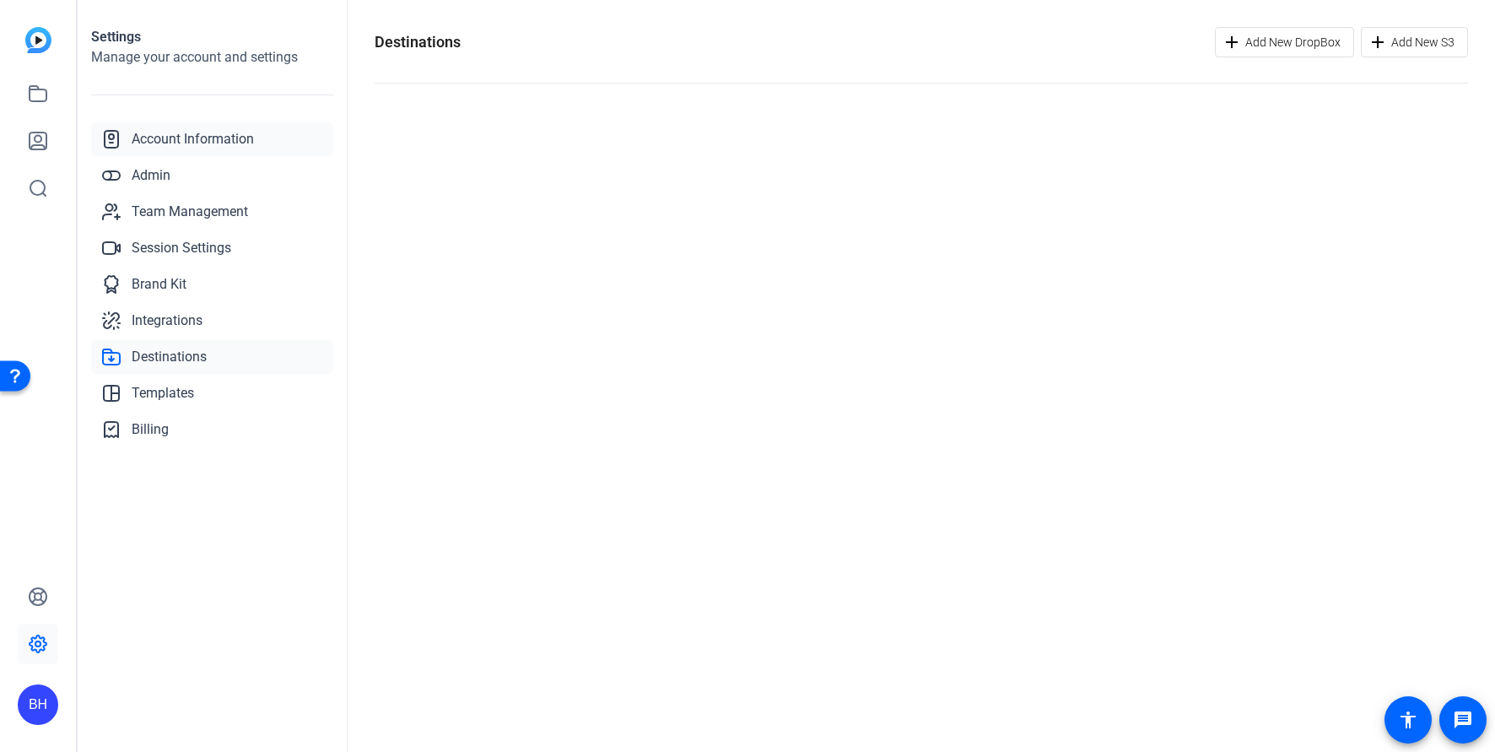
click at [173, 140] on span "Account Information" at bounding box center [193, 139] width 122 height 20
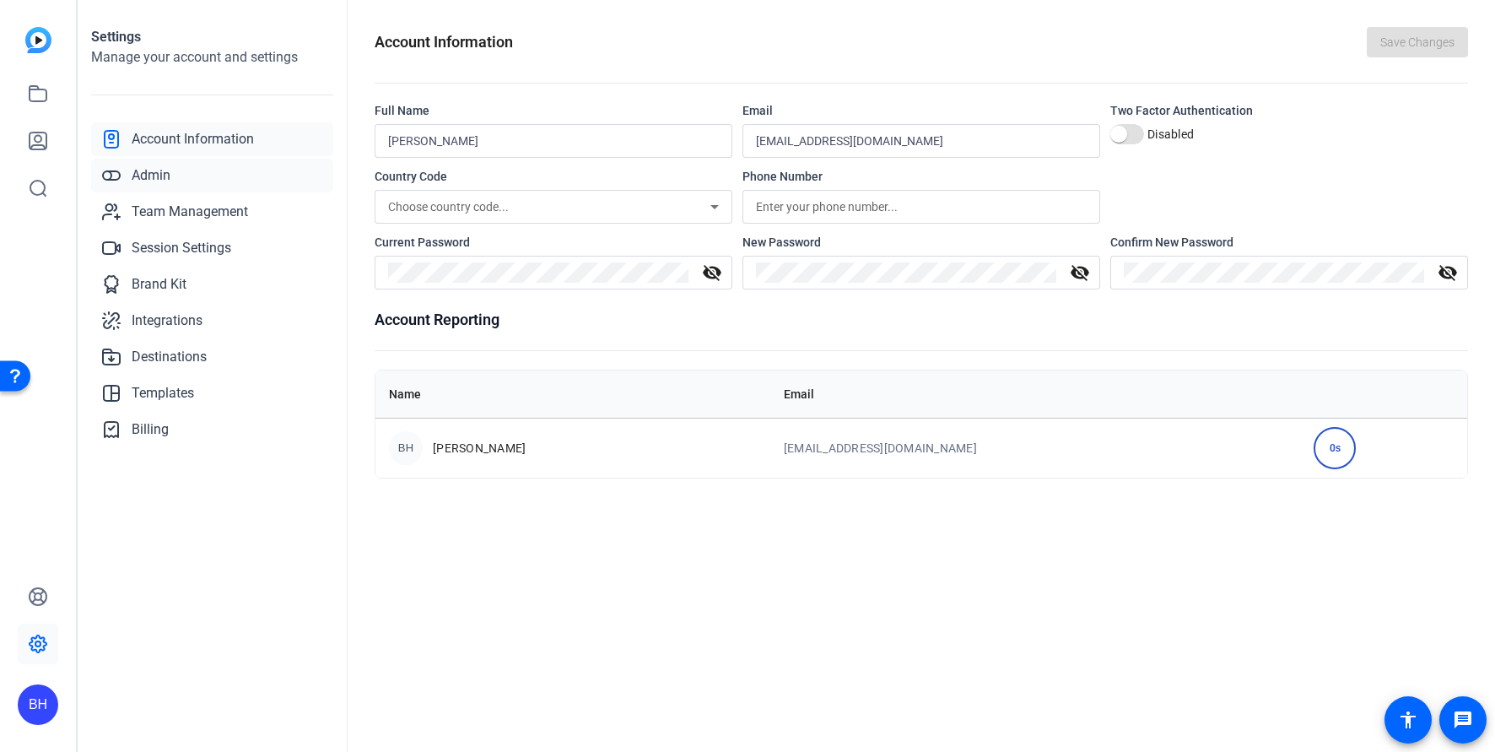
click at [159, 175] on span "Admin" at bounding box center [151, 175] width 39 height 20
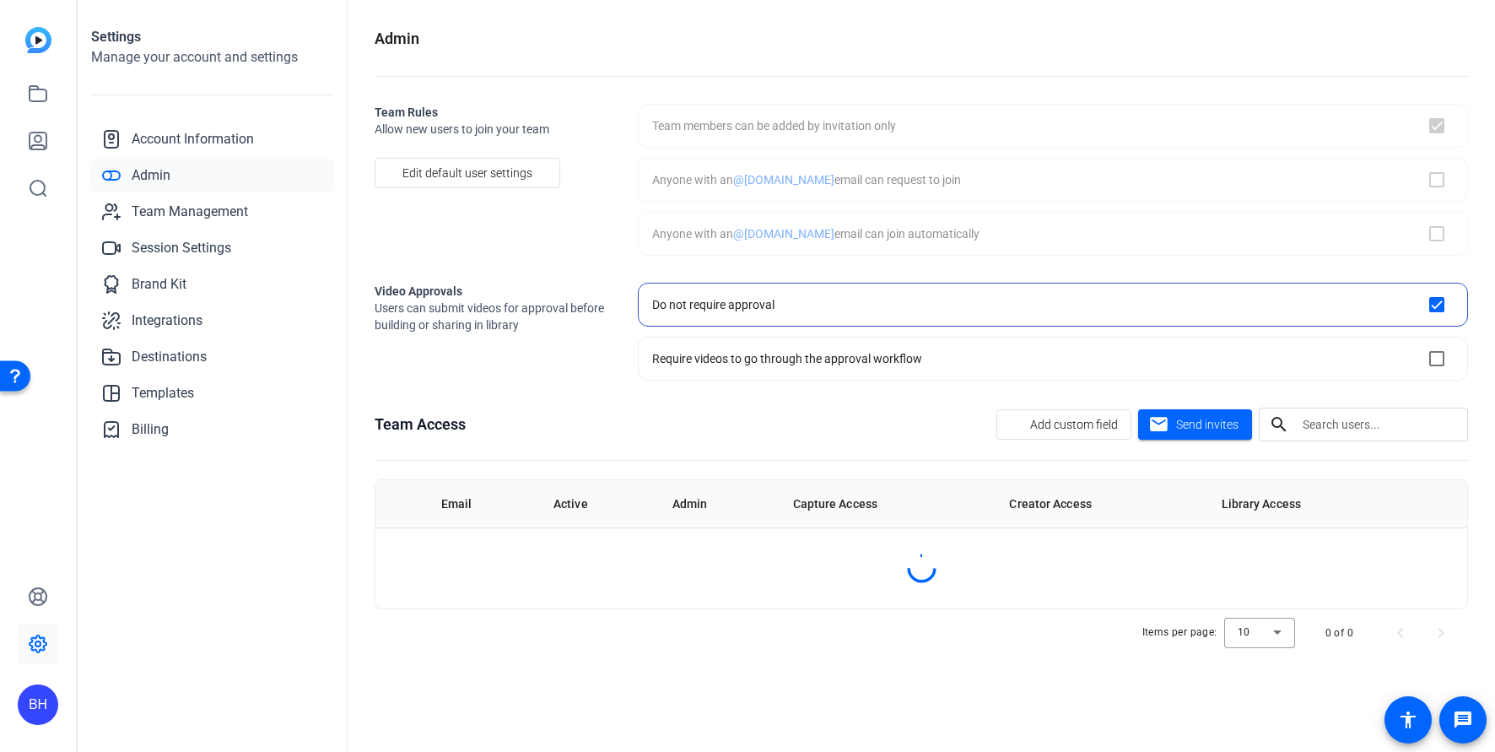
checkbox input "true"
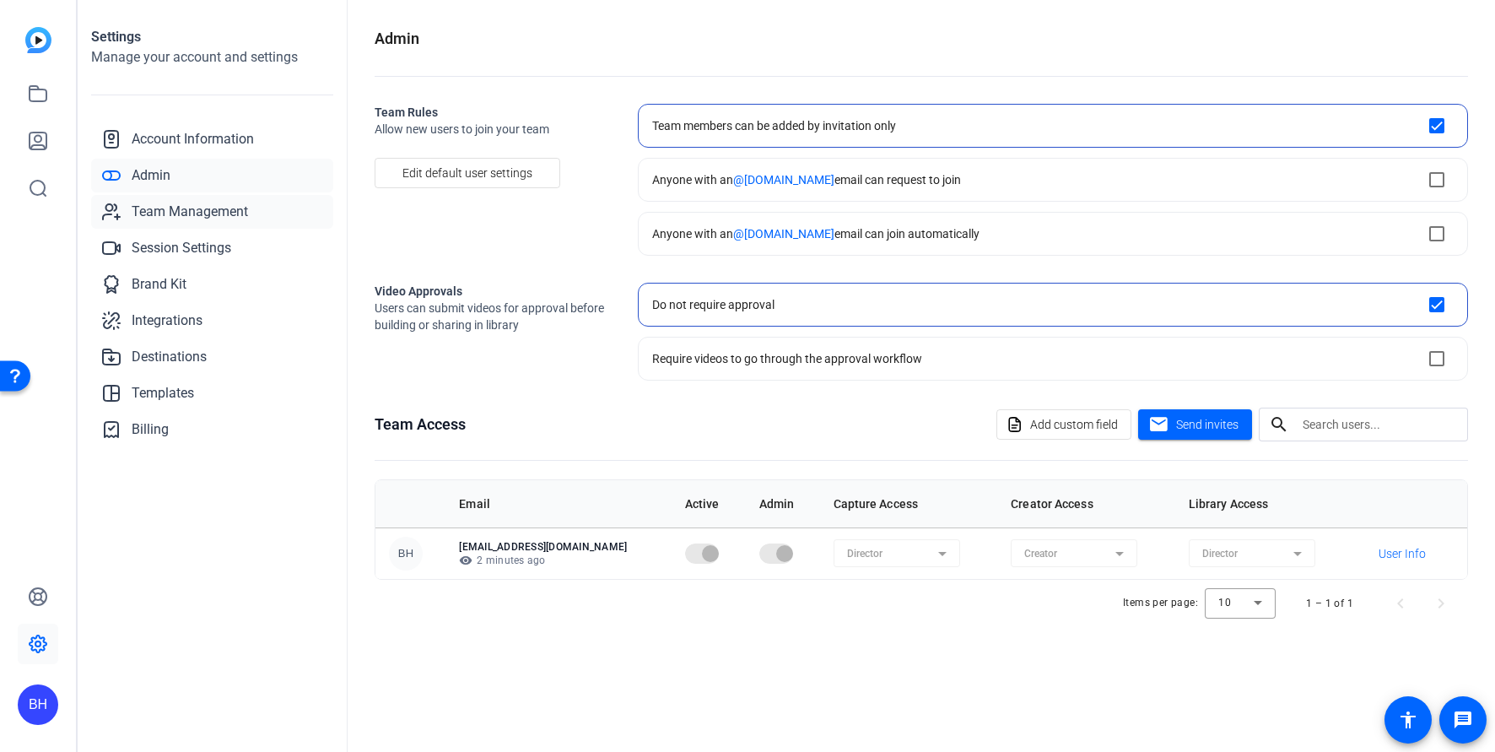
click at [156, 215] on span "Team Management" at bounding box center [190, 212] width 116 height 20
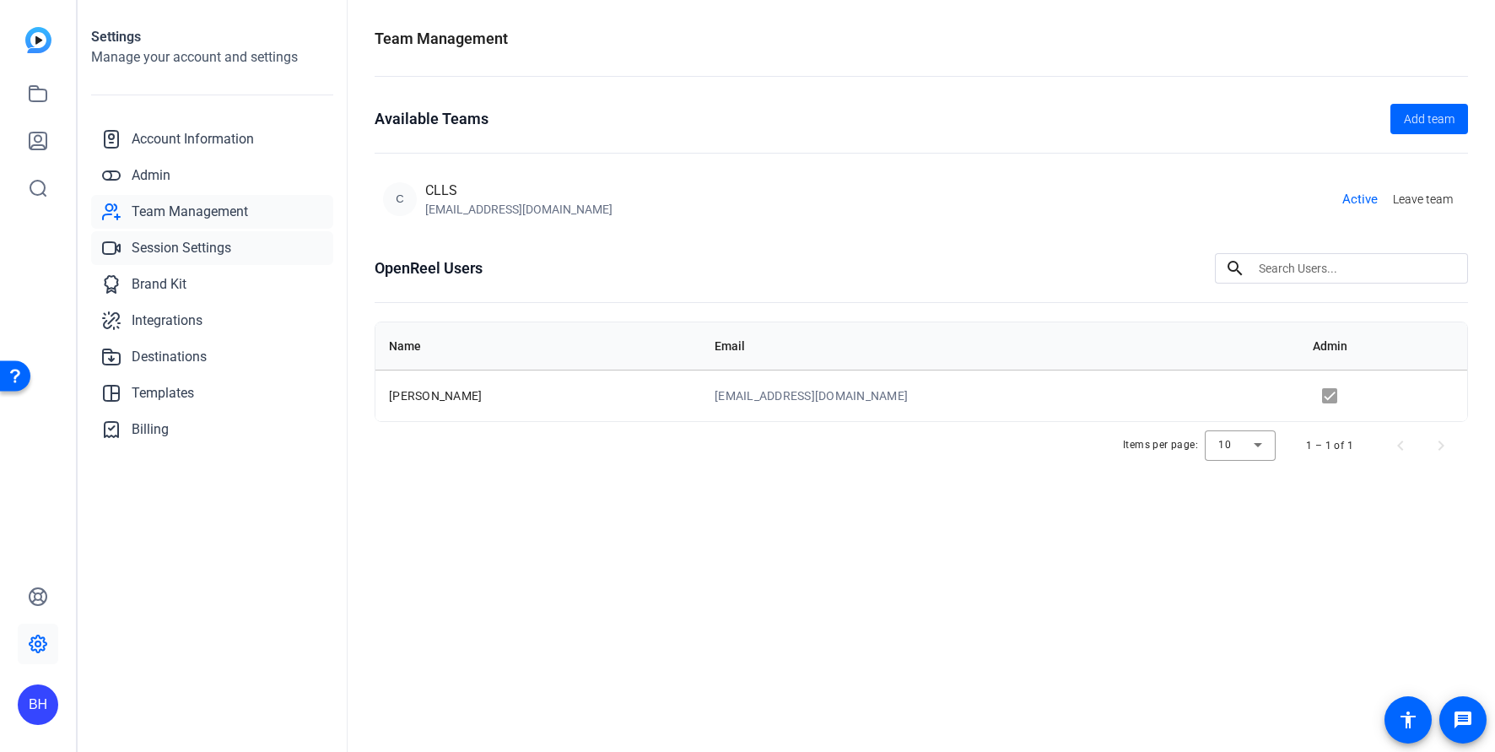
click at [160, 246] on span "Session Settings" at bounding box center [182, 248] width 100 height 20
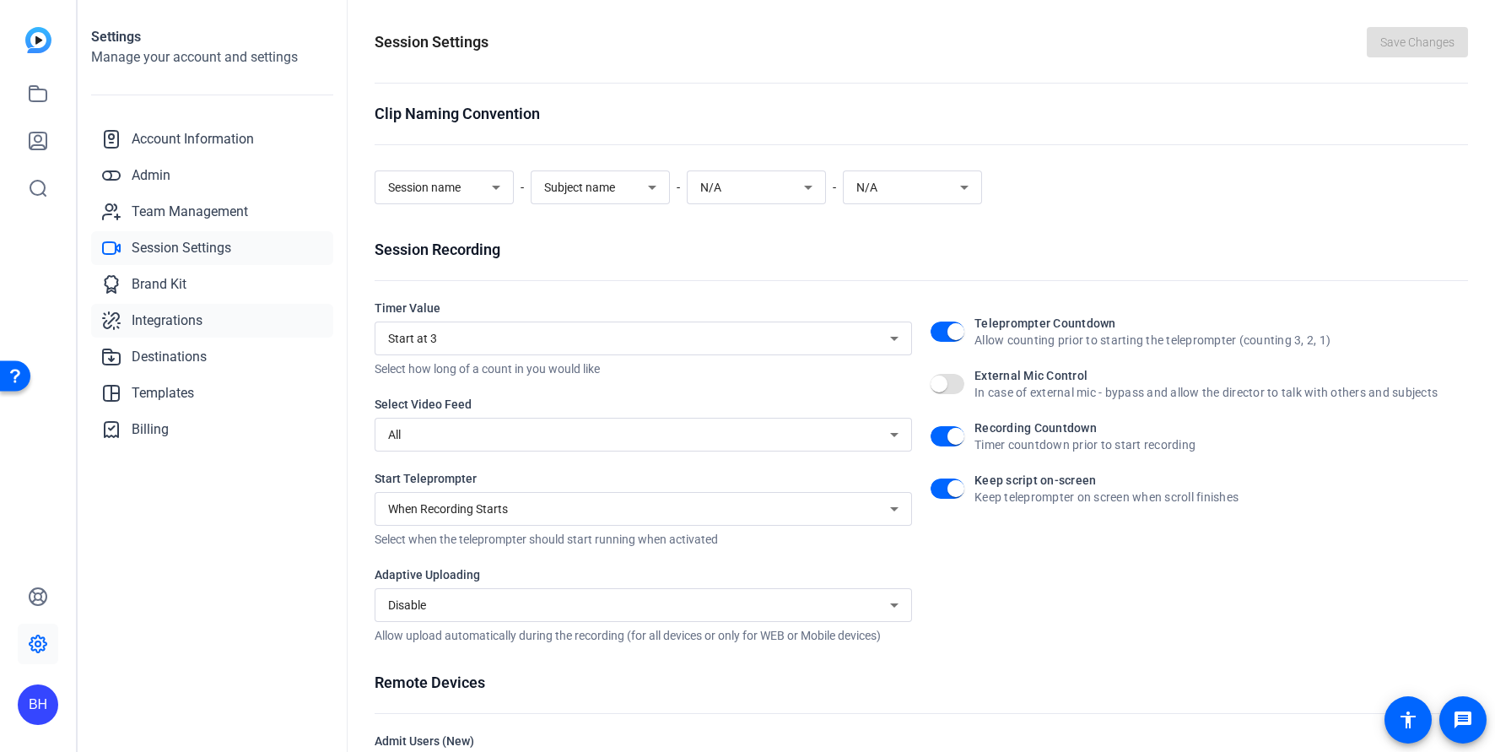
click at [174, 322] on span "Integrations" at bounding box center [167, 321] width 71 height 20
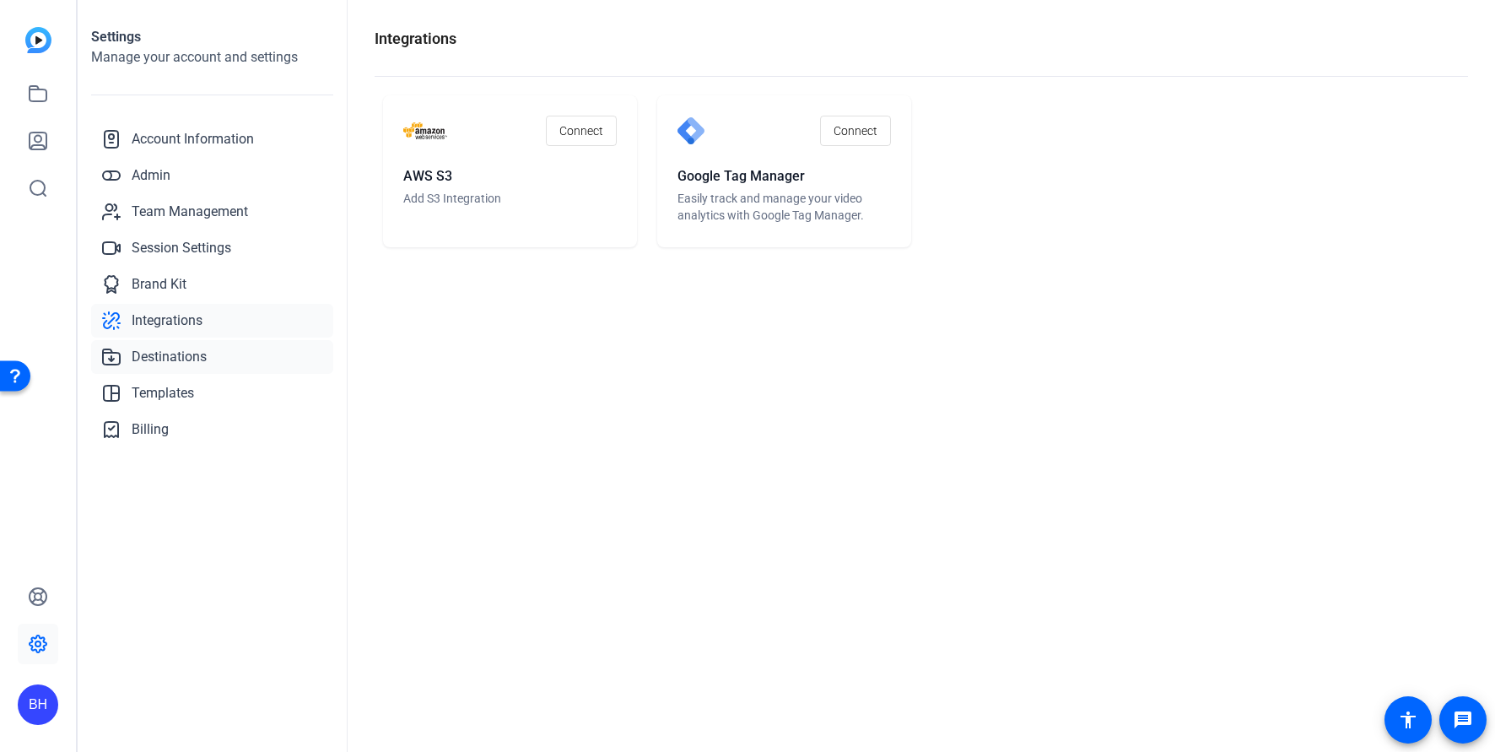
click at [166, 353] on span "Destinations" at bounding box center [169, 357] width 75 height 20
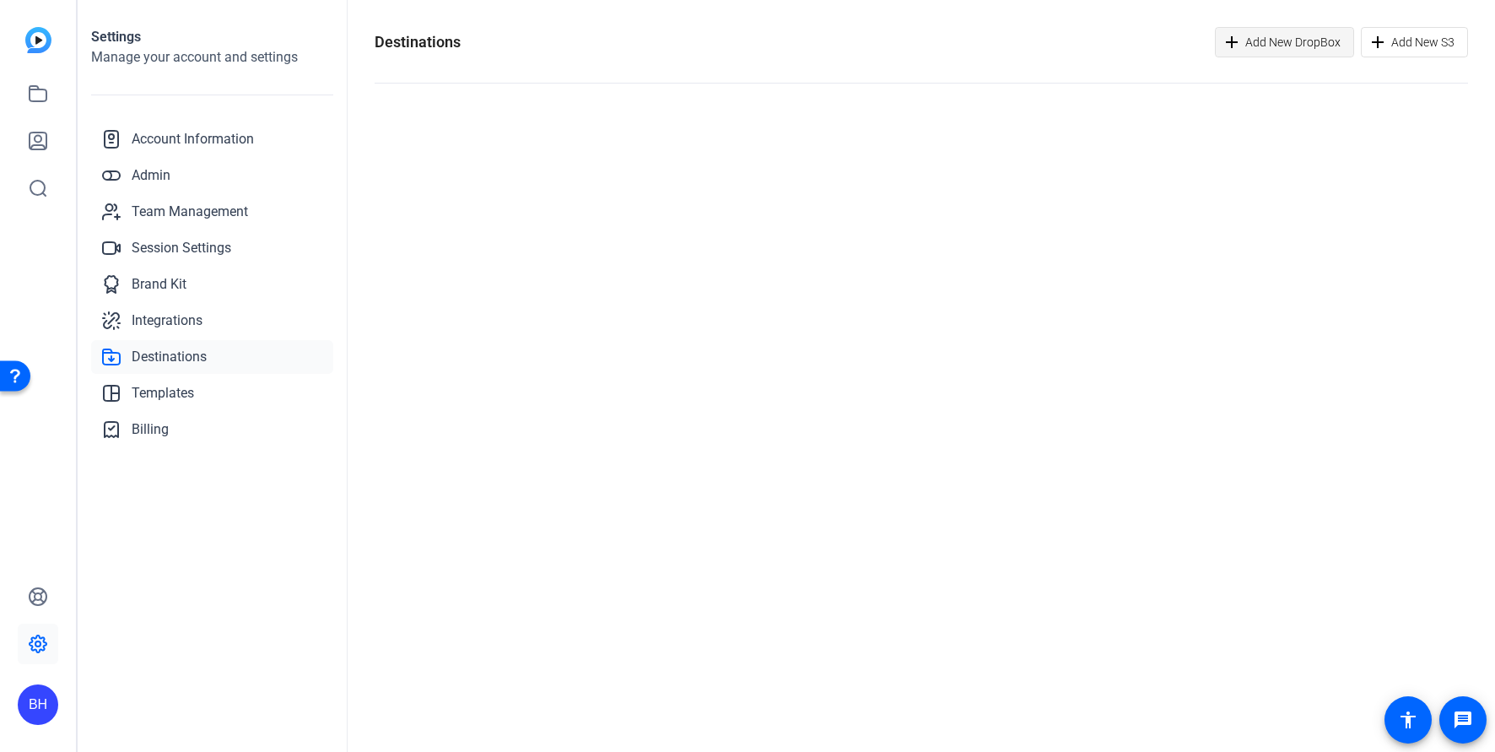
click at [1284, 42] on span "Add New DropBox" at bounding box center [1293, 42] width 95 height 32
click at [1398, 36] on span "Add New S3" at bounding box center [1423, 42] width 63 height 32
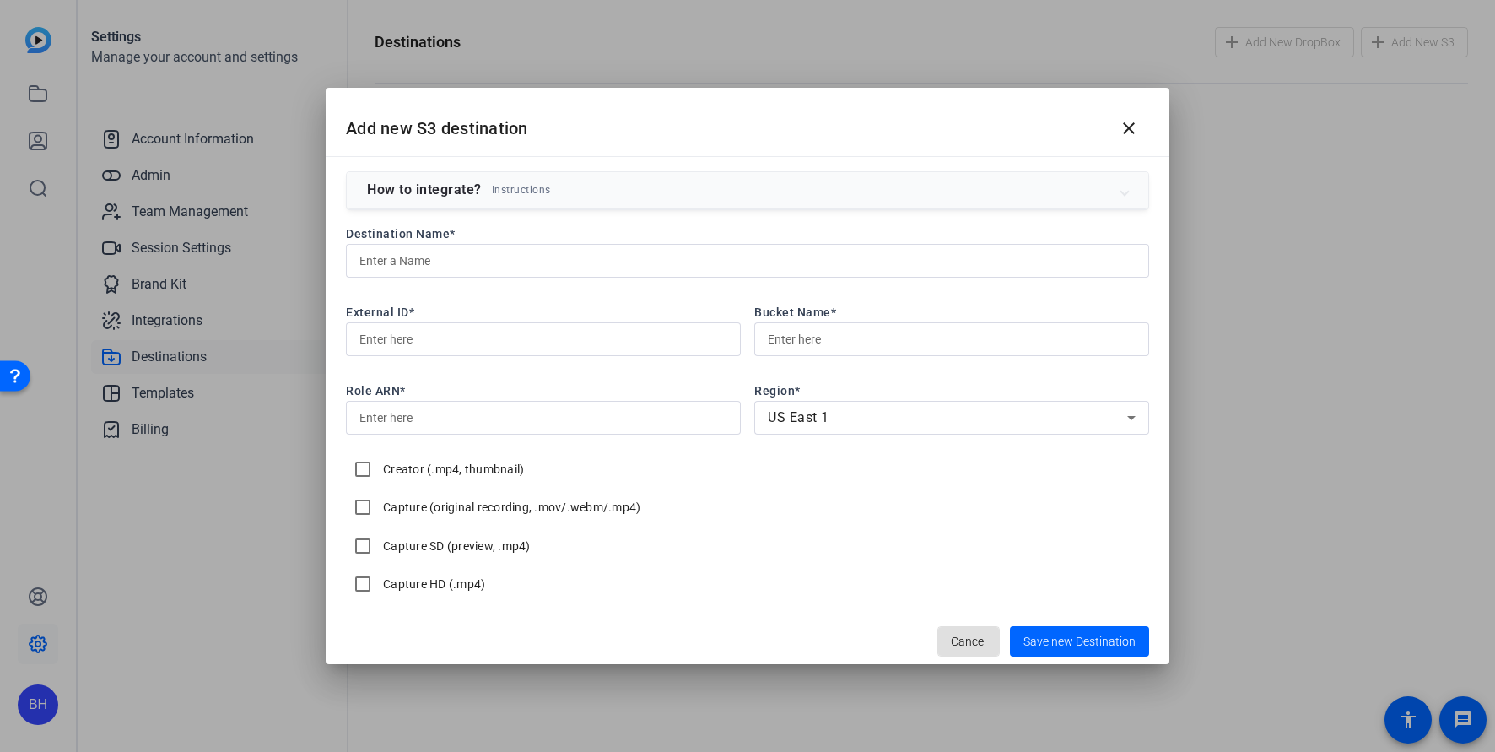
click at [969, 647] on span "Cancel" at bounding box center [968, 641] width 35 height 32
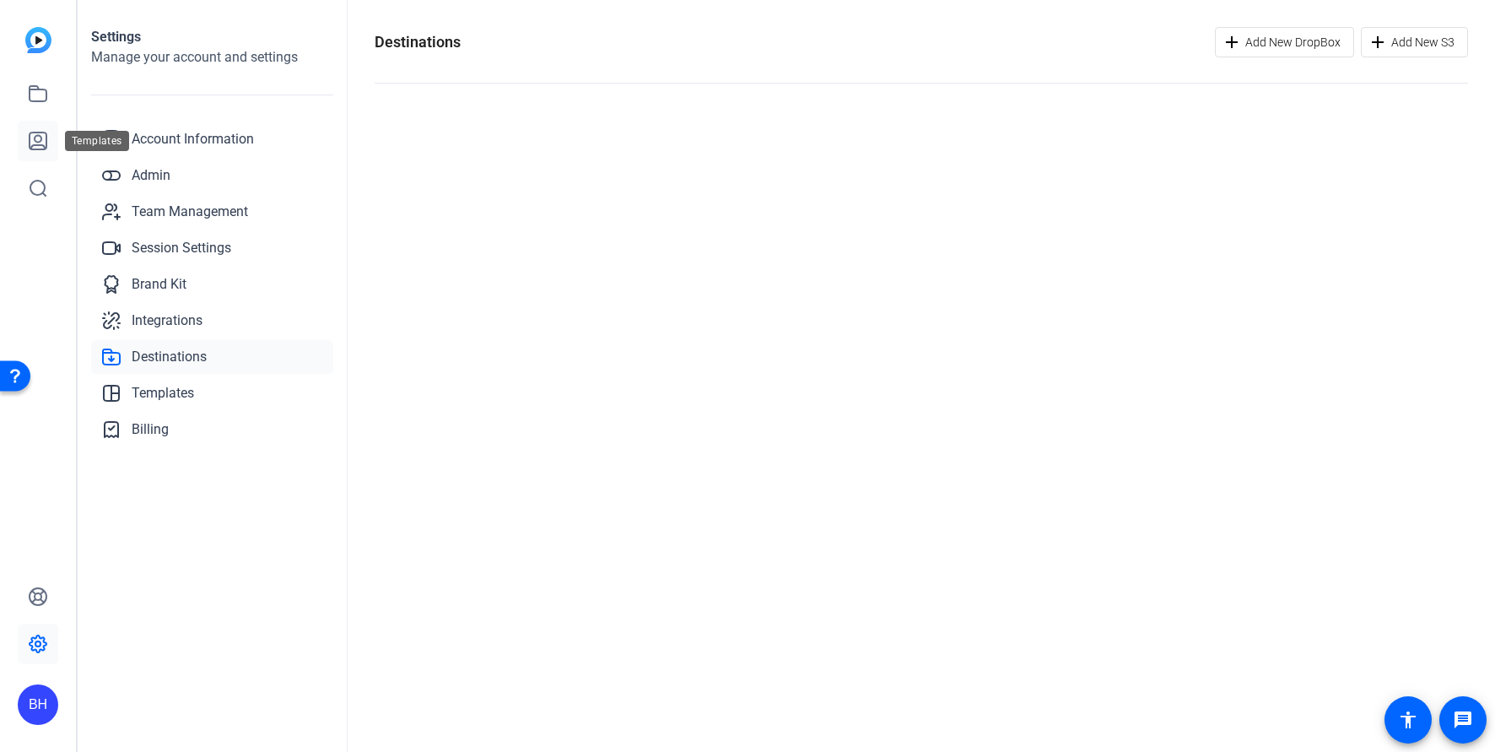
click at [42, 138] on icon at bounding box center [38, 141] width 20 height 20
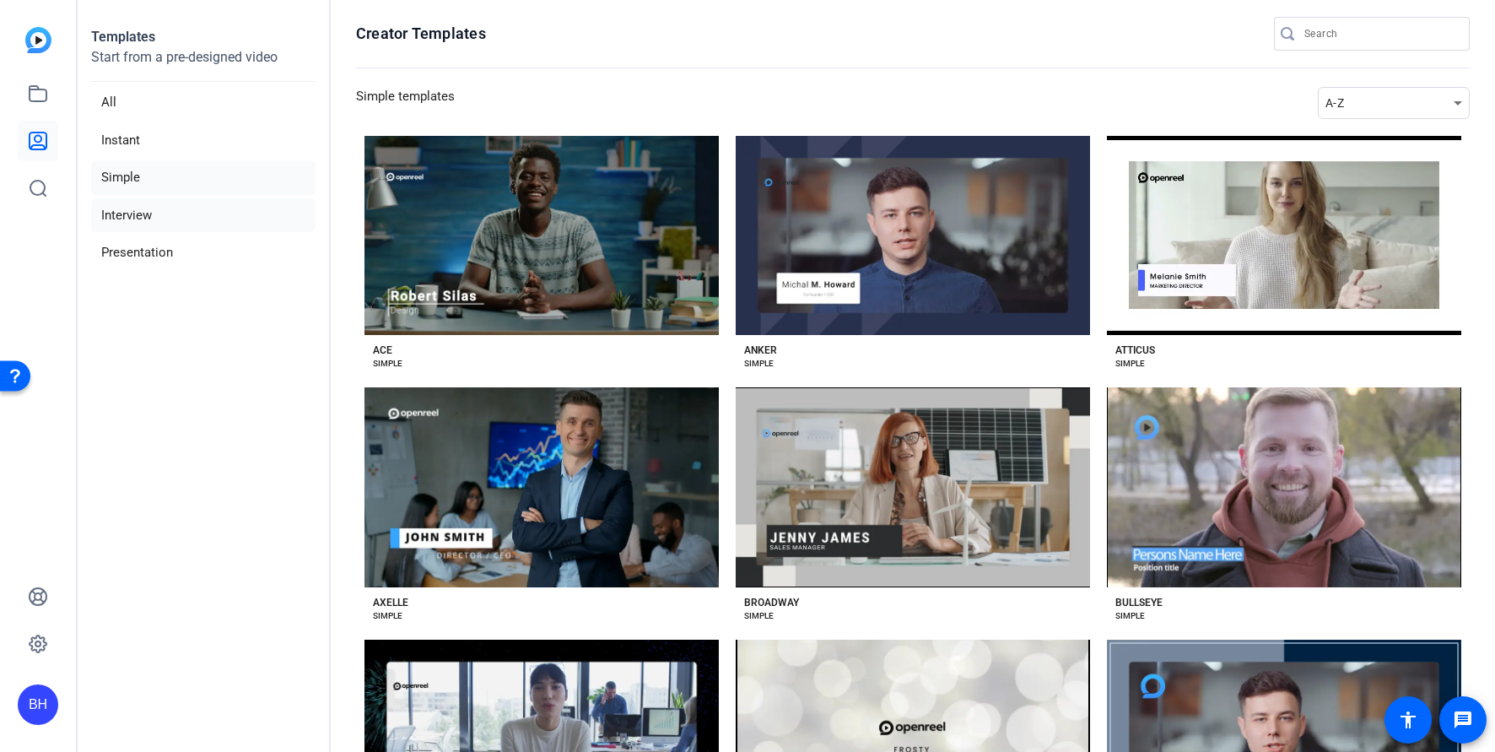
click at [128, 218] on li "Interview" at bounding box center [203, 215] width 224 height 35
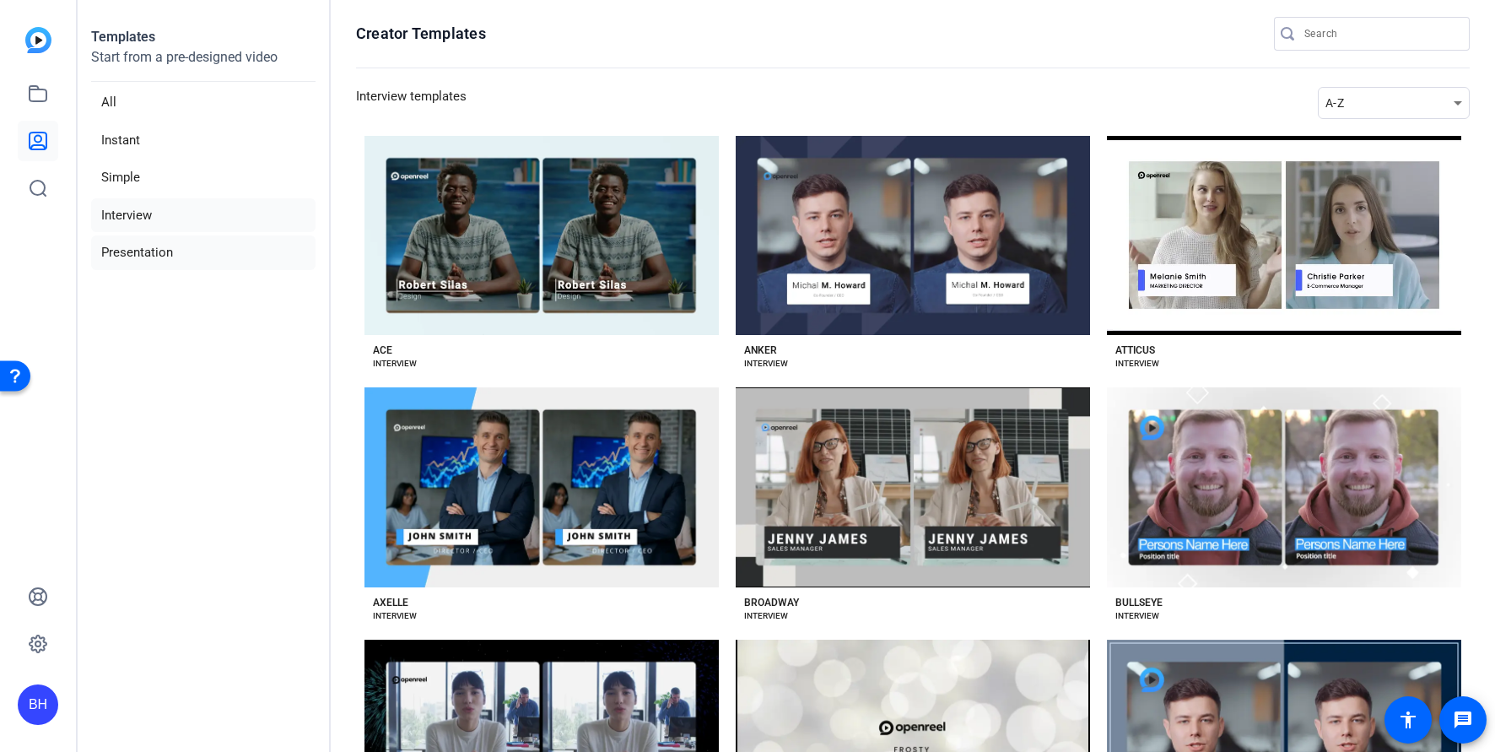
click at [138, 241] on li "Presentation" at bounding box center [203, 252] width 224 height 35
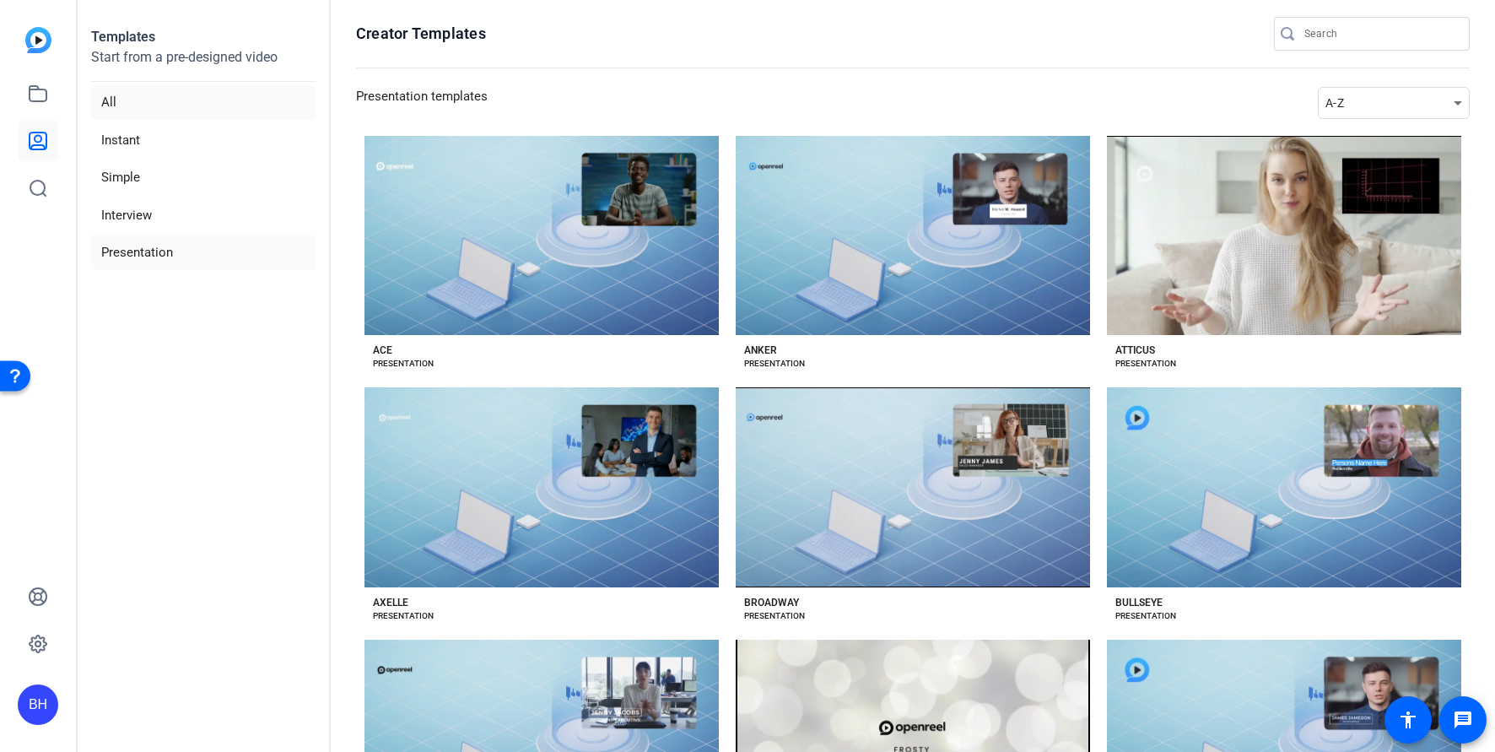
click at [116, 97] on li "All" at bounding box center [203, 102] width 224 height 35
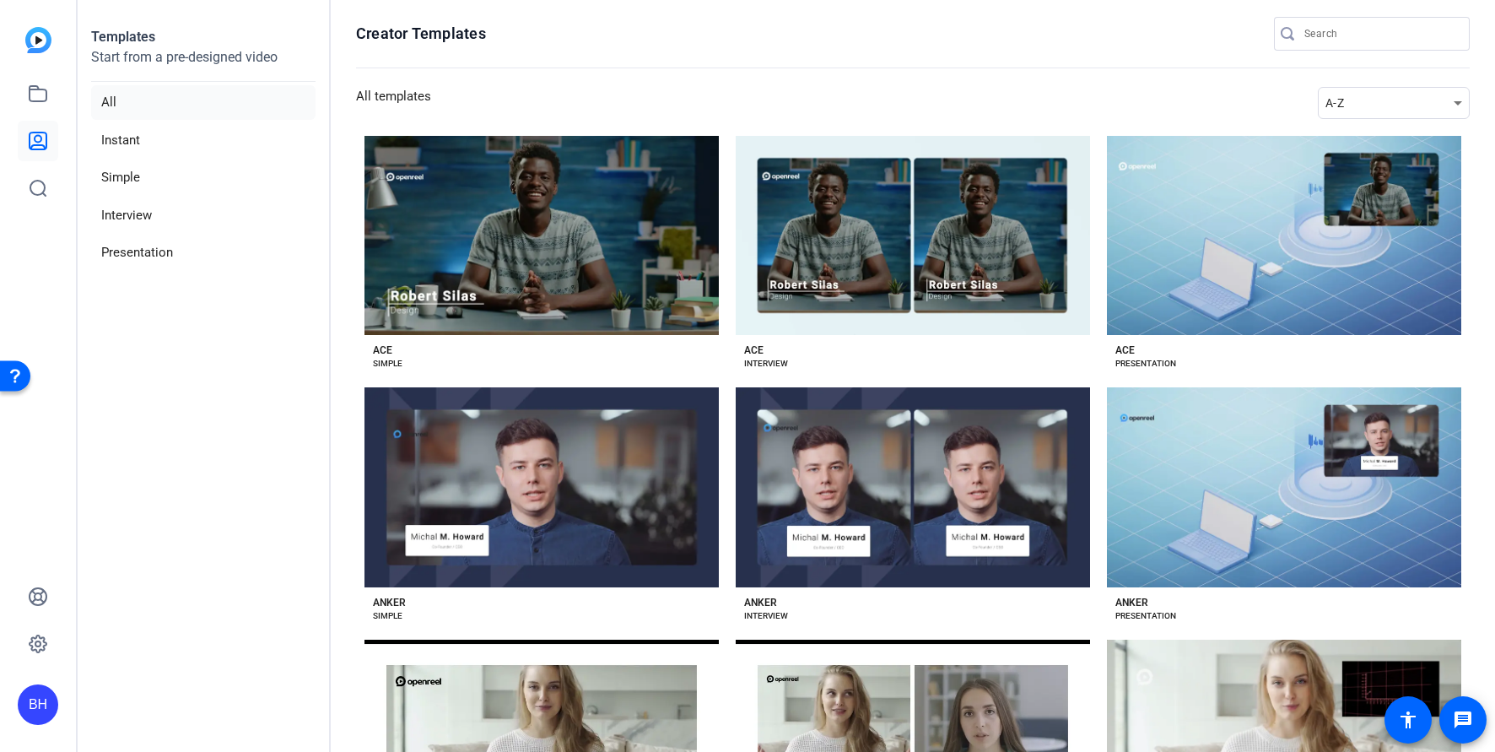
click at [23, 372] on div "Open Resource Center" at bounding box center [15, 375] width 30 height 30
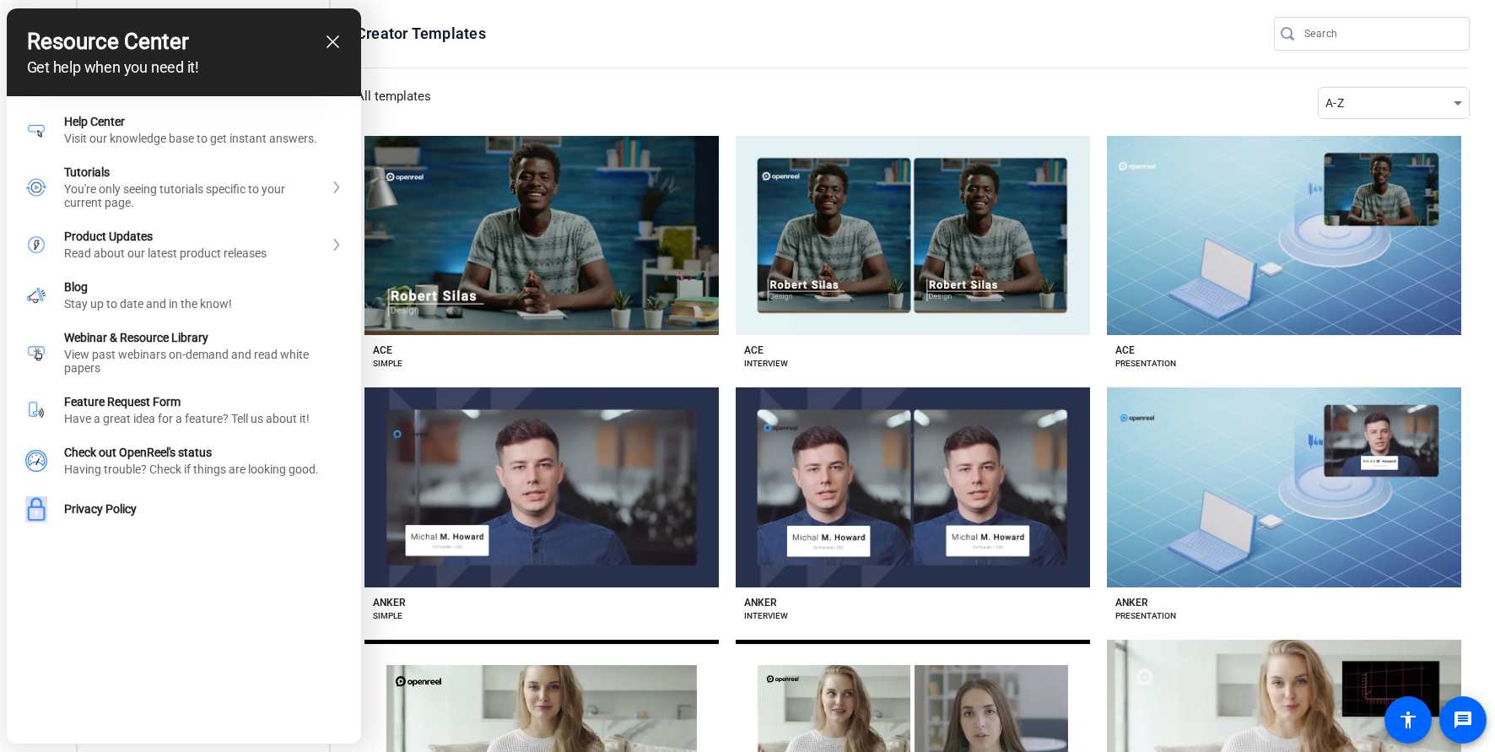
click at [325, 43] on div "close resource center" at bounding box center [333, 42] width 16 height 16
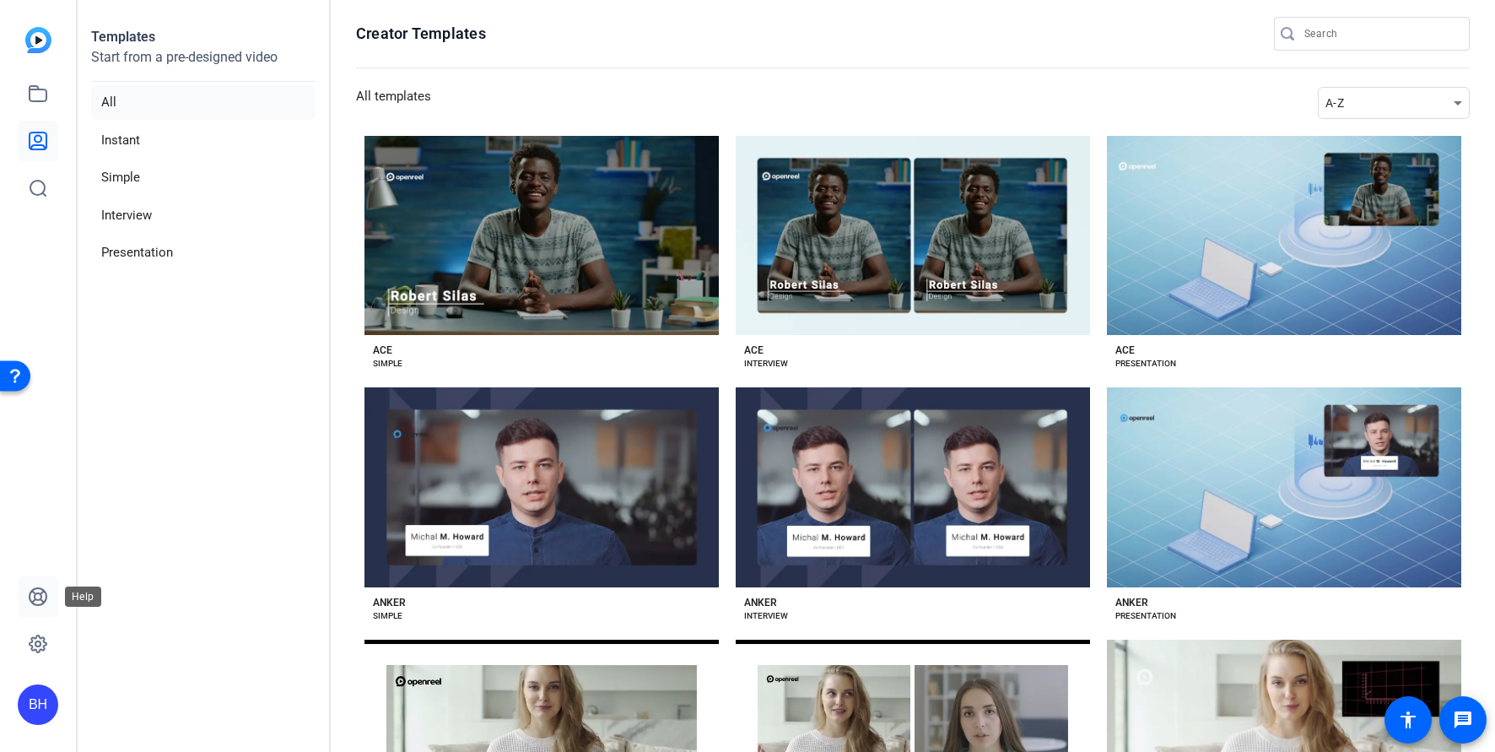
click at [40, 590] on icon at bounding box center [38, 597] width 20 height 20
click at [40, 95] on icon at bounding box center [38, 94] width 20 height 20
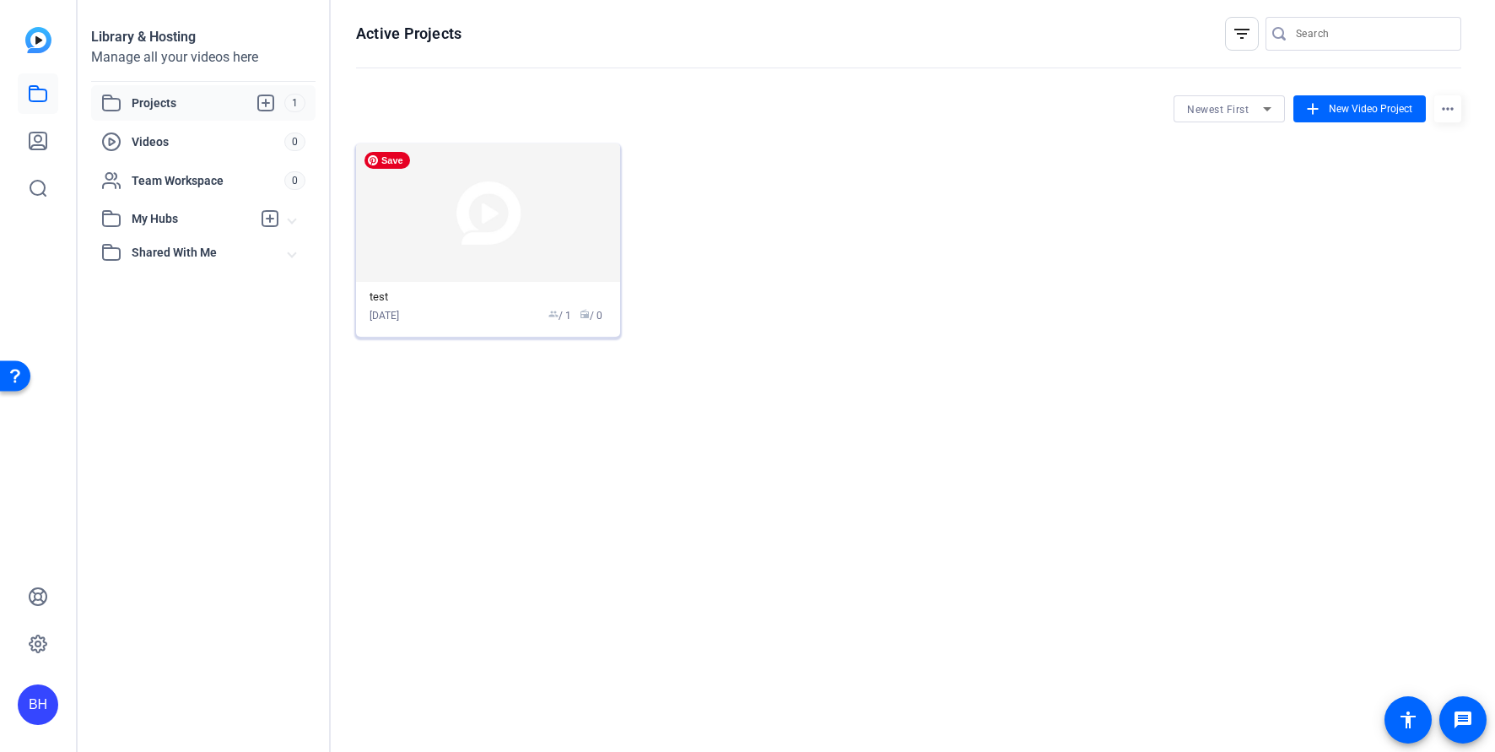
click at [427, 216] on img at bounding box center [488, 212] width 264 height 138
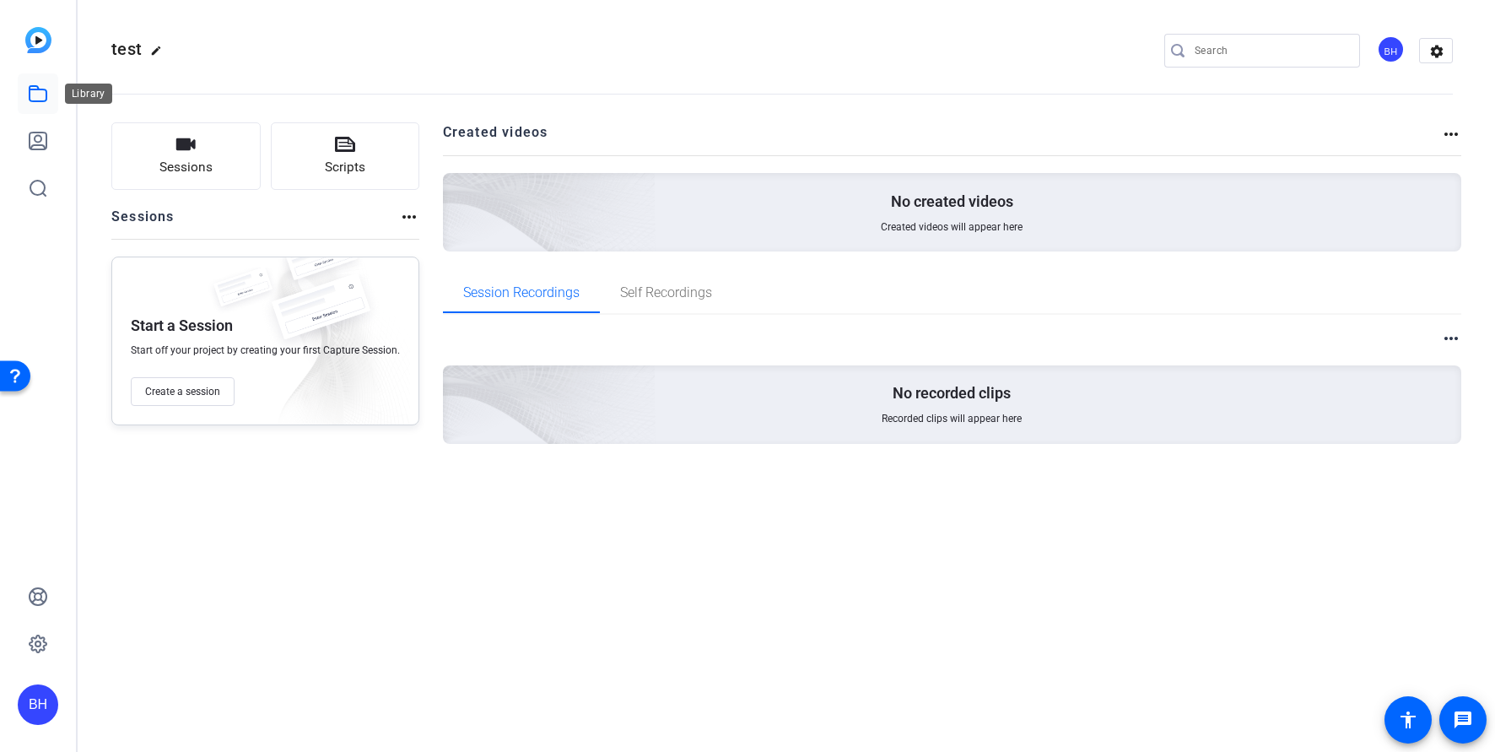
click at [45, 95] on icon at bounding box center [38, 94] width 20 height 20
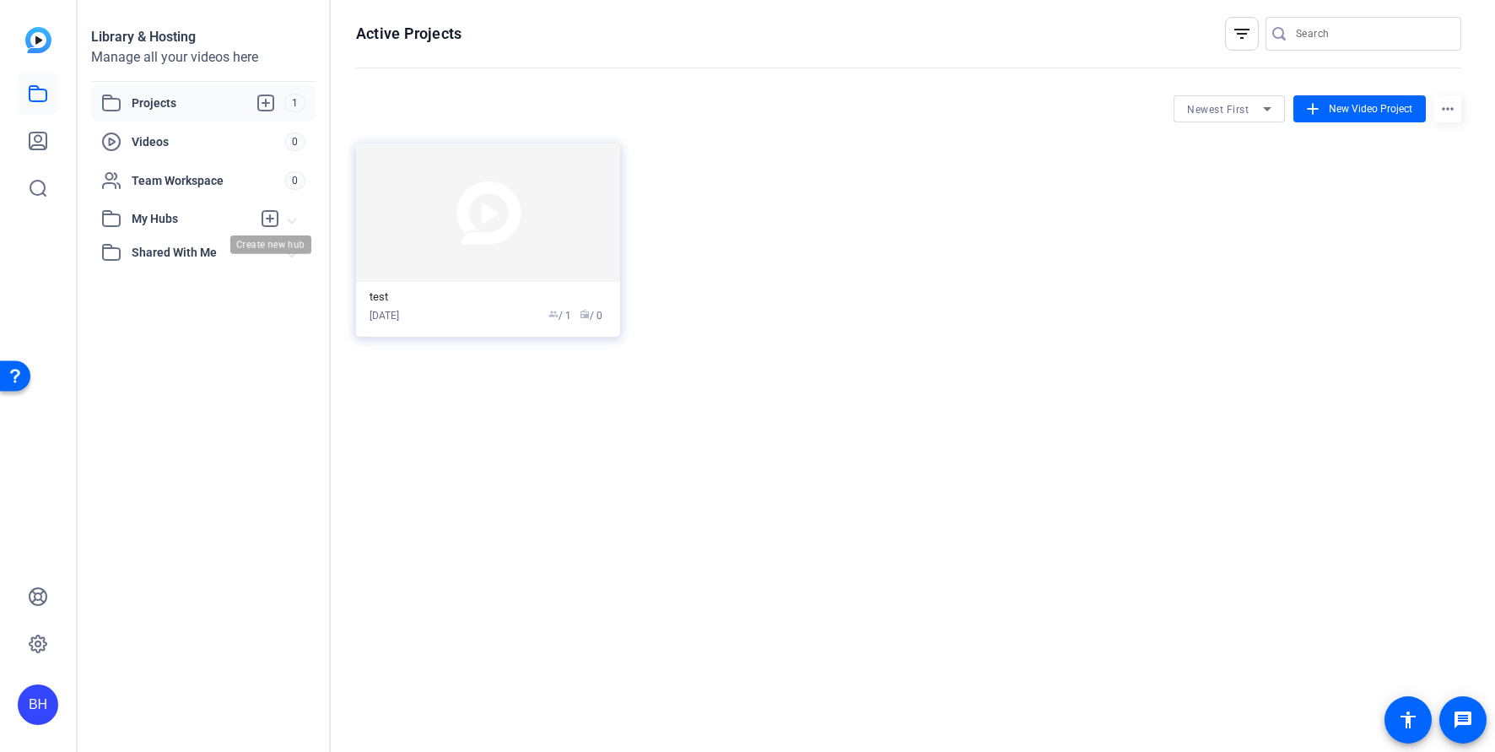
click at [265, 219] on icon at bounding box center [270, 218] width 20 height 20
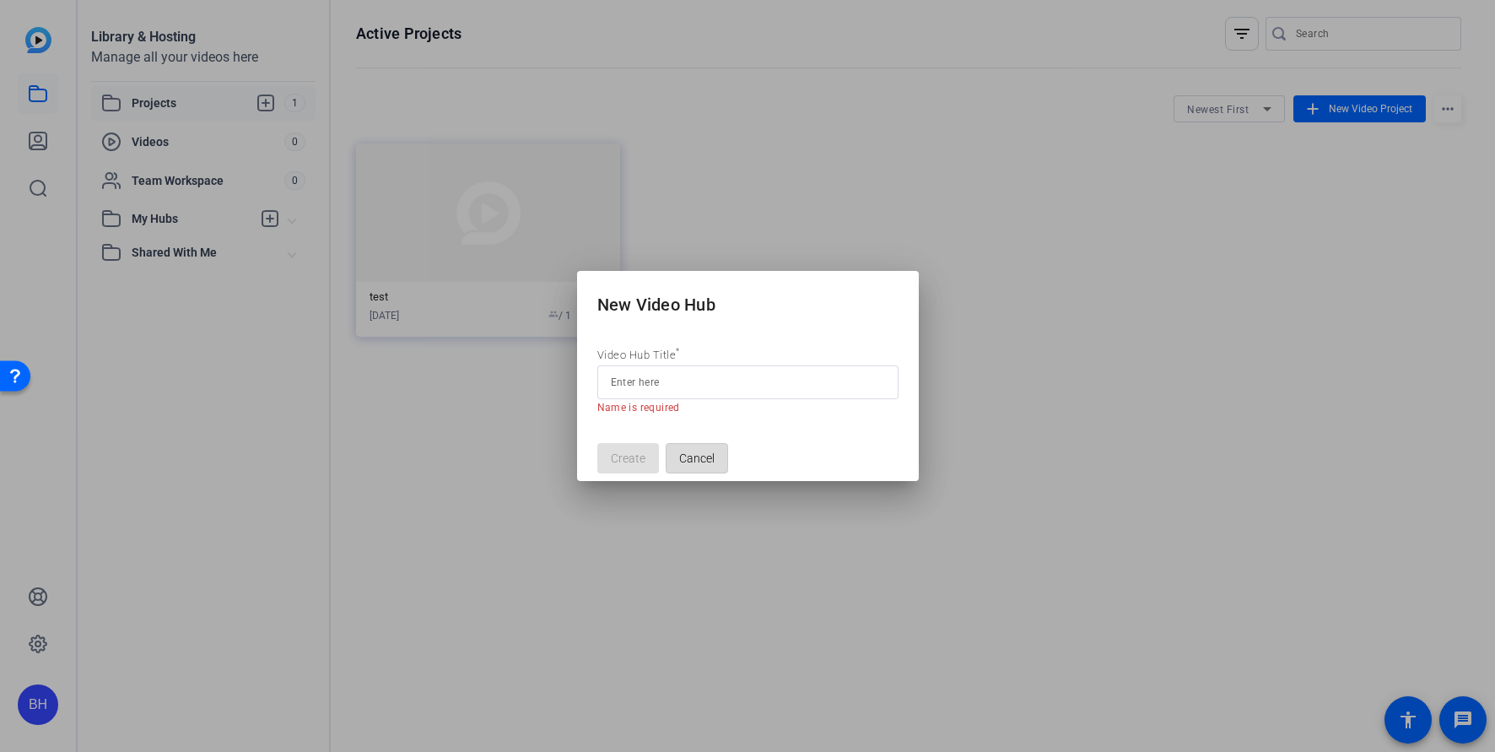
click at [701, 444] on span "Cancel" at bounding box center [696, 458] width 35 height 32
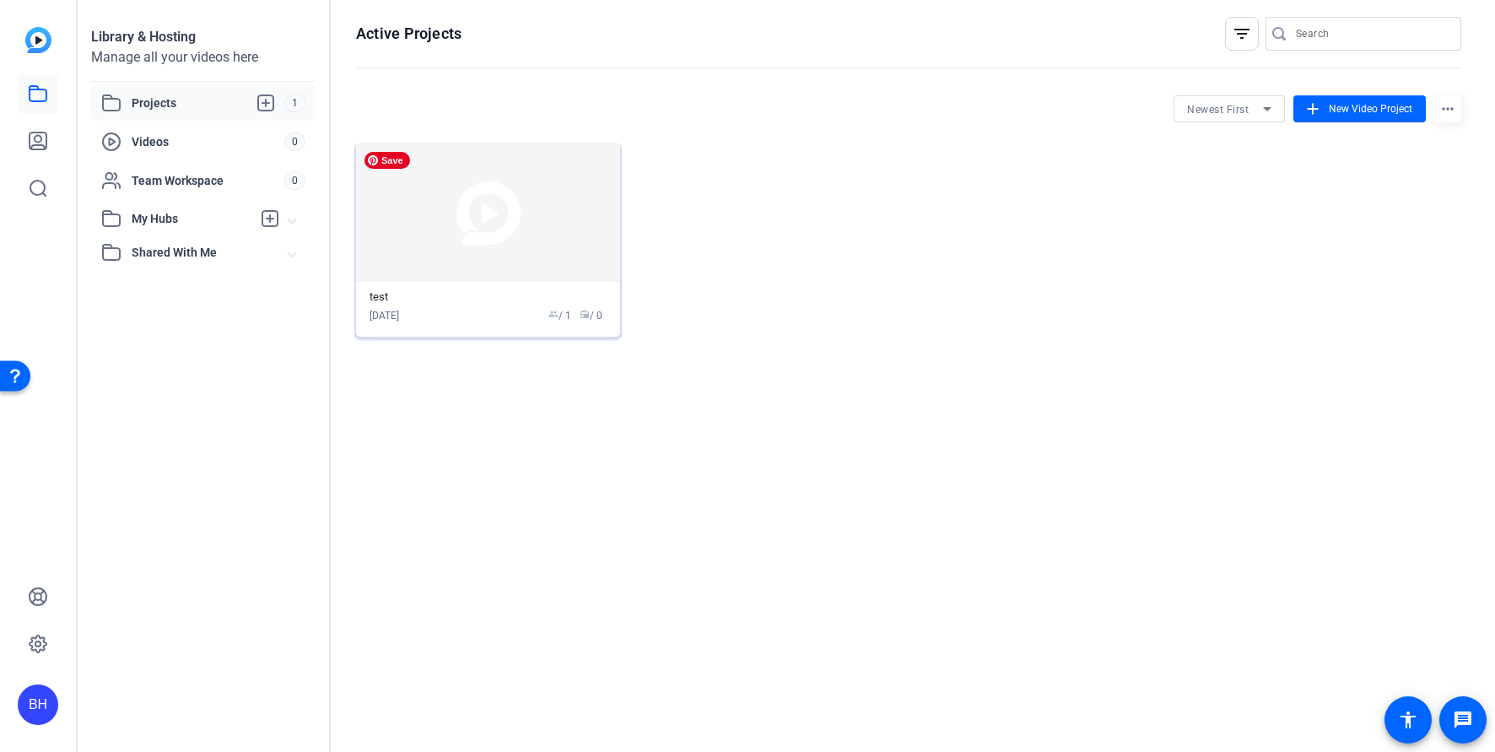
click at [481, 216] on img at bounding box center [488, 212] width 264 height 138
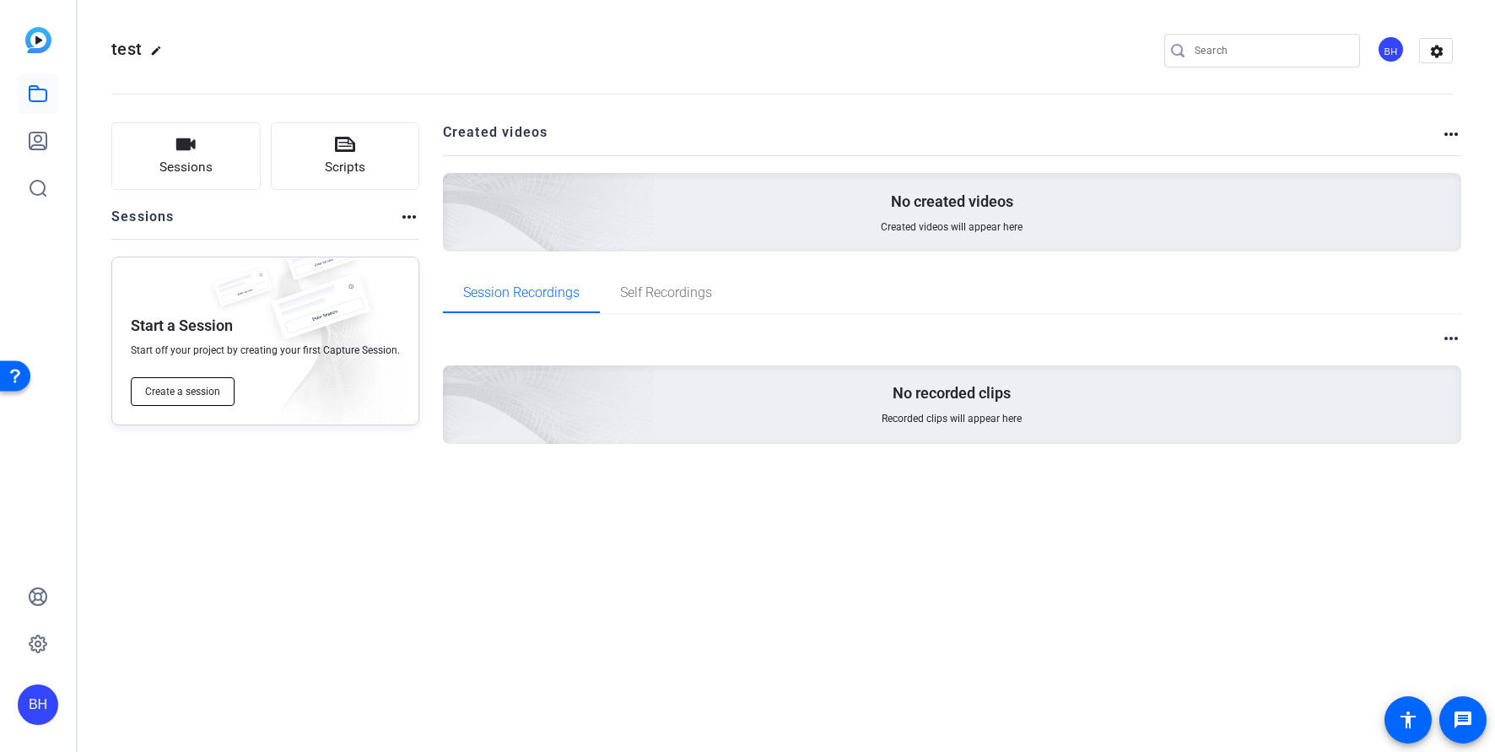
click at [190, 396] on span "Create a session" at bounding box center [182, 392] width 75 height 14
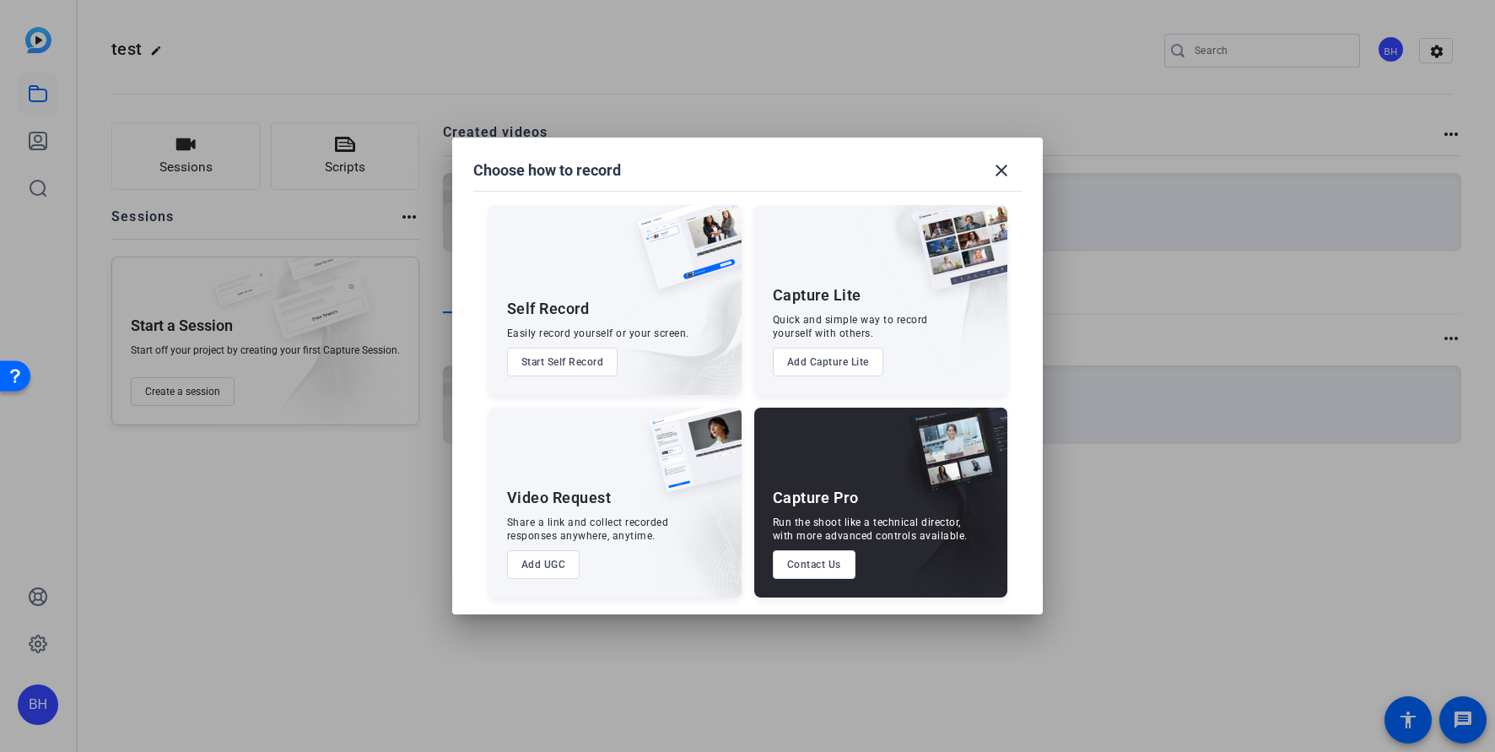
click at [566, 360] on button "Start Self Record" at bounding box center [562, 362] width 111 height 29
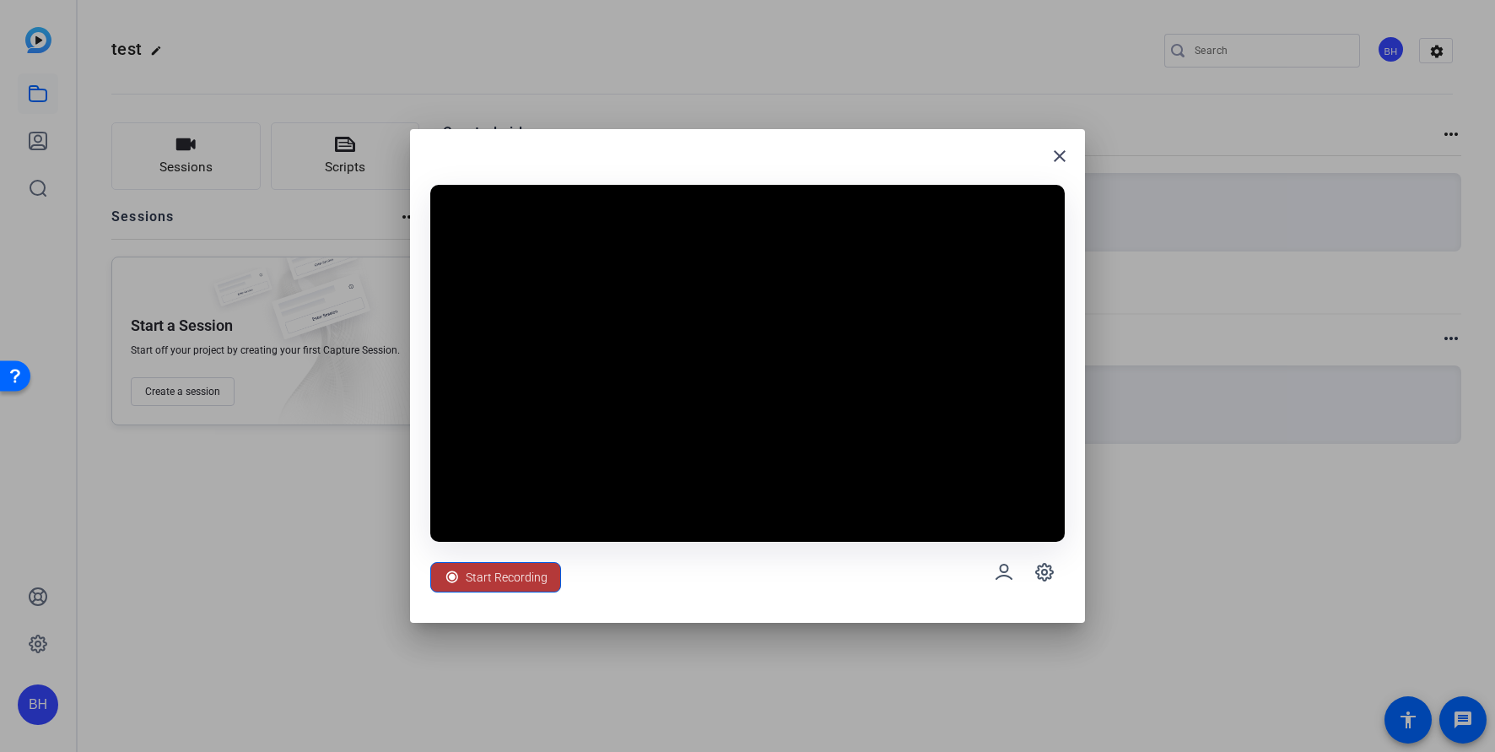
click at [511, 576] on span "Start Recording" at bounding box center [507, 577] width 82 height 32
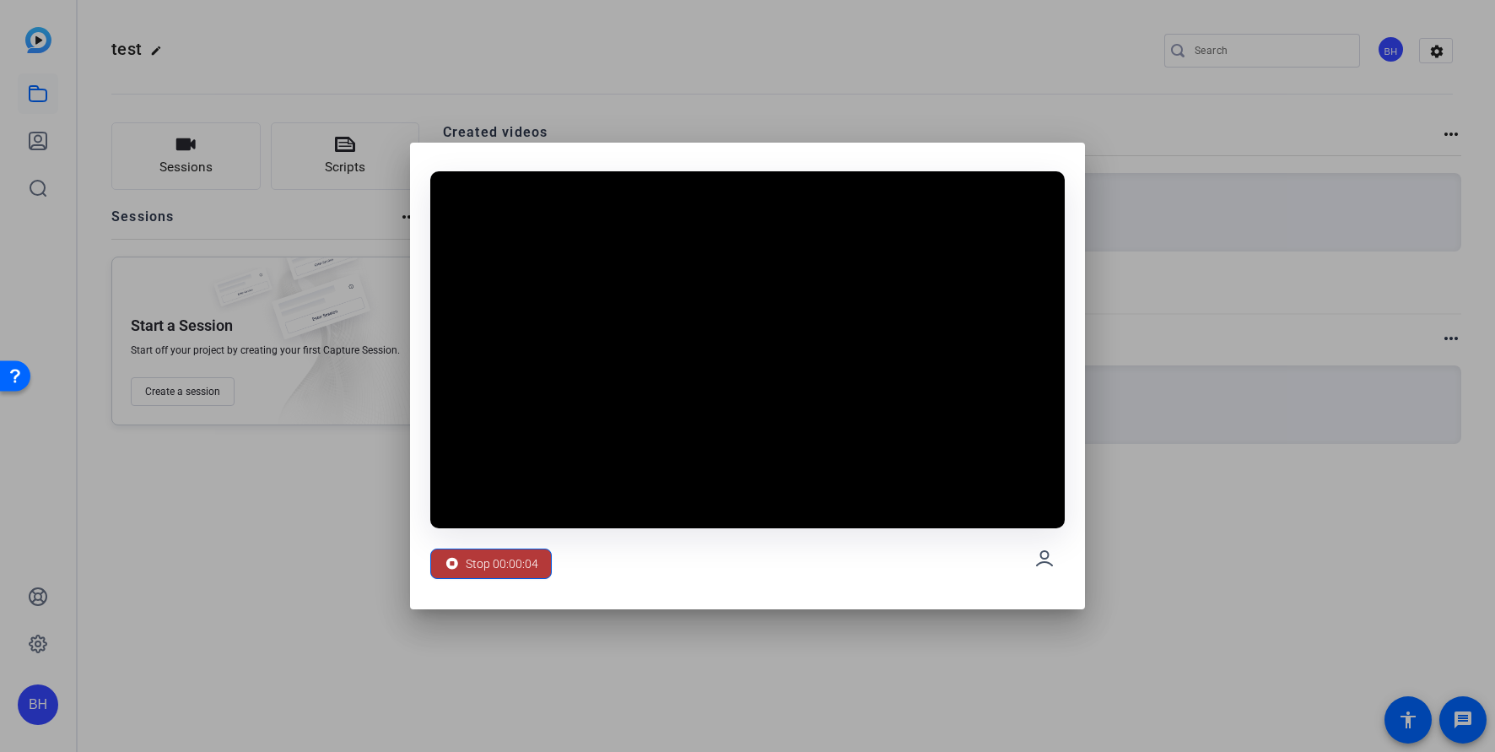
click at [479, 566] on span "Stop 00:00:04" at bounding box center [502, 564] width 73 height 32
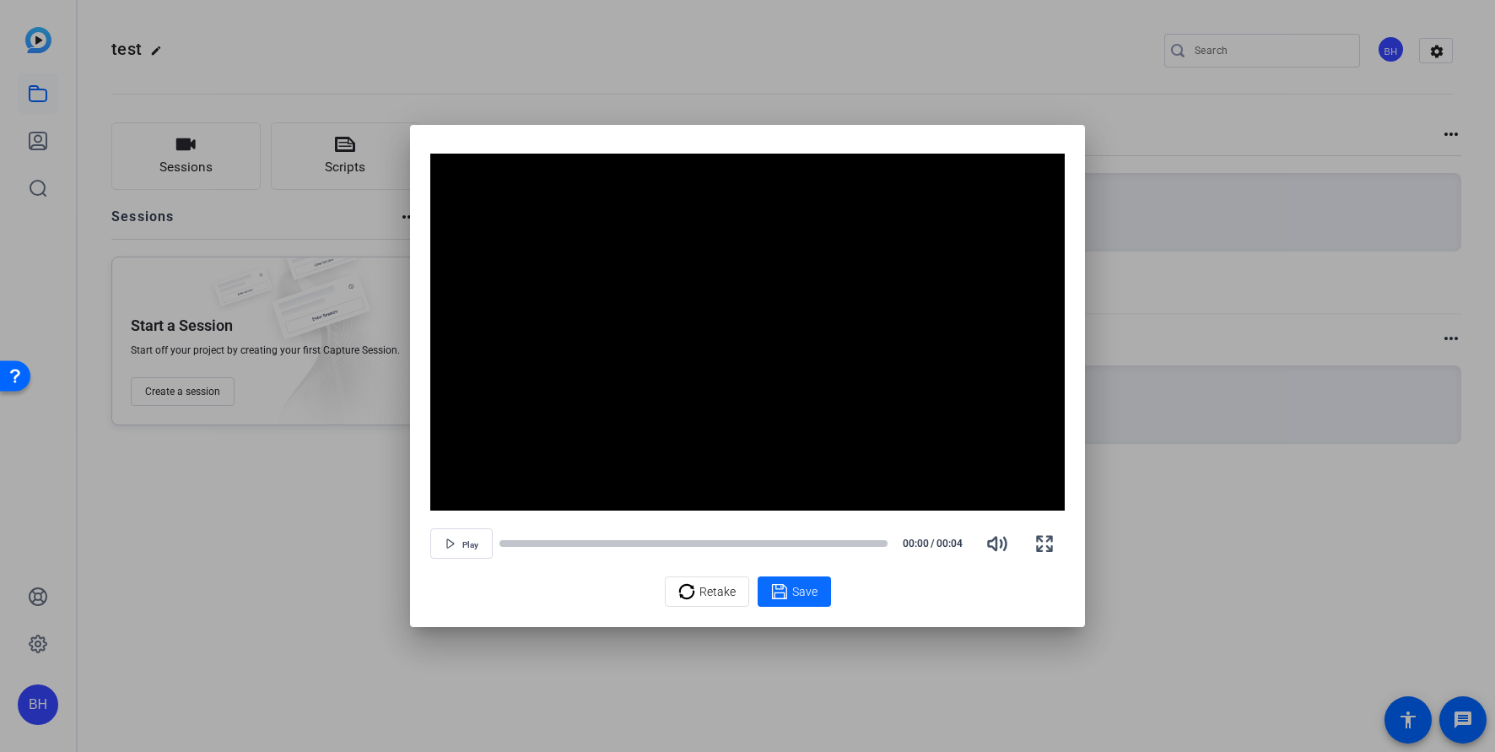
click at [776, 588] on icon at bounding box center [779, 591] width 17 height 20
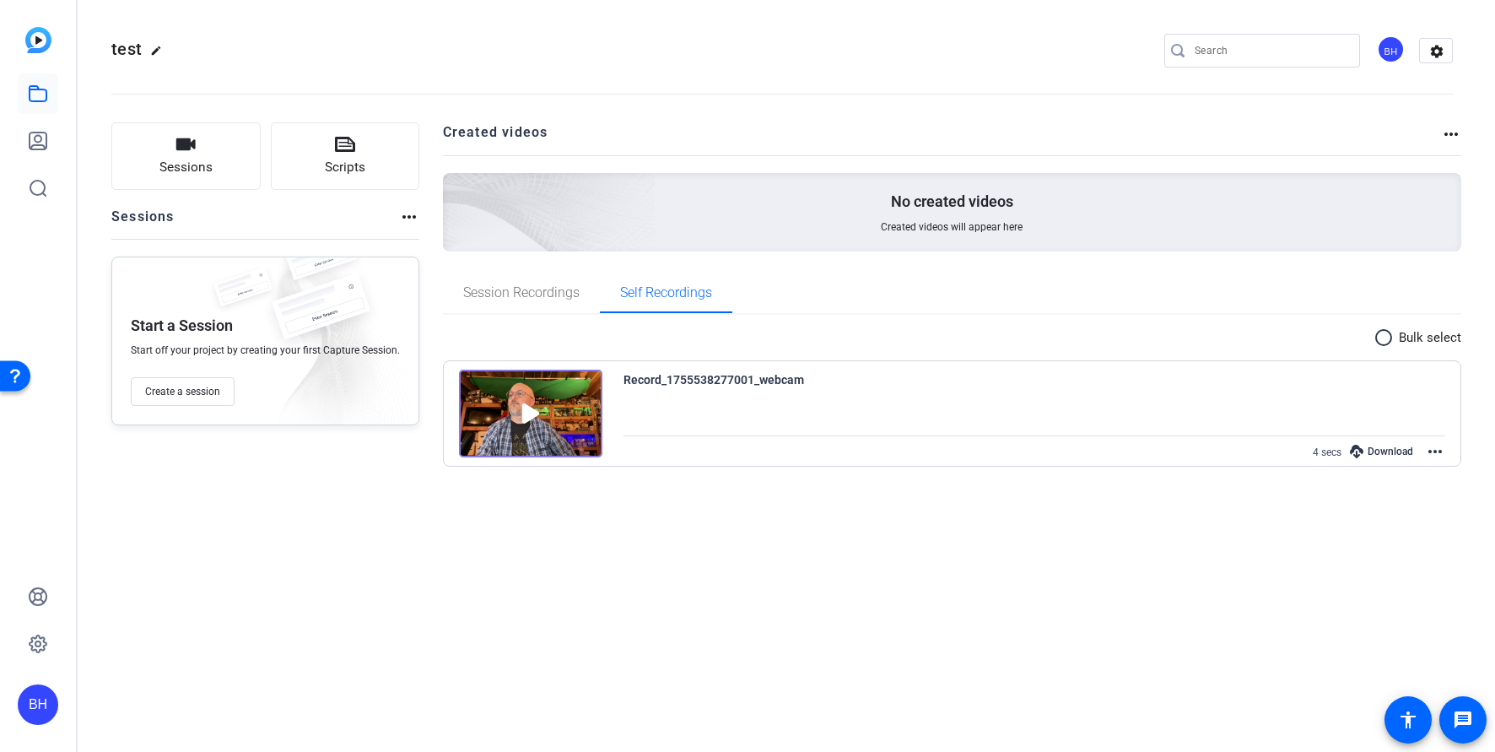
click at [1436, 451] on mat-icon "more_horiz" at bounding box center [1435, 451] width 20 height 20
click at [1146, 604] on div at bounding box center [747, 376] width 1495 height 752
click at [535, 295] on span "Session Recordings" at bounding box center [521, 293] width 116 height 14
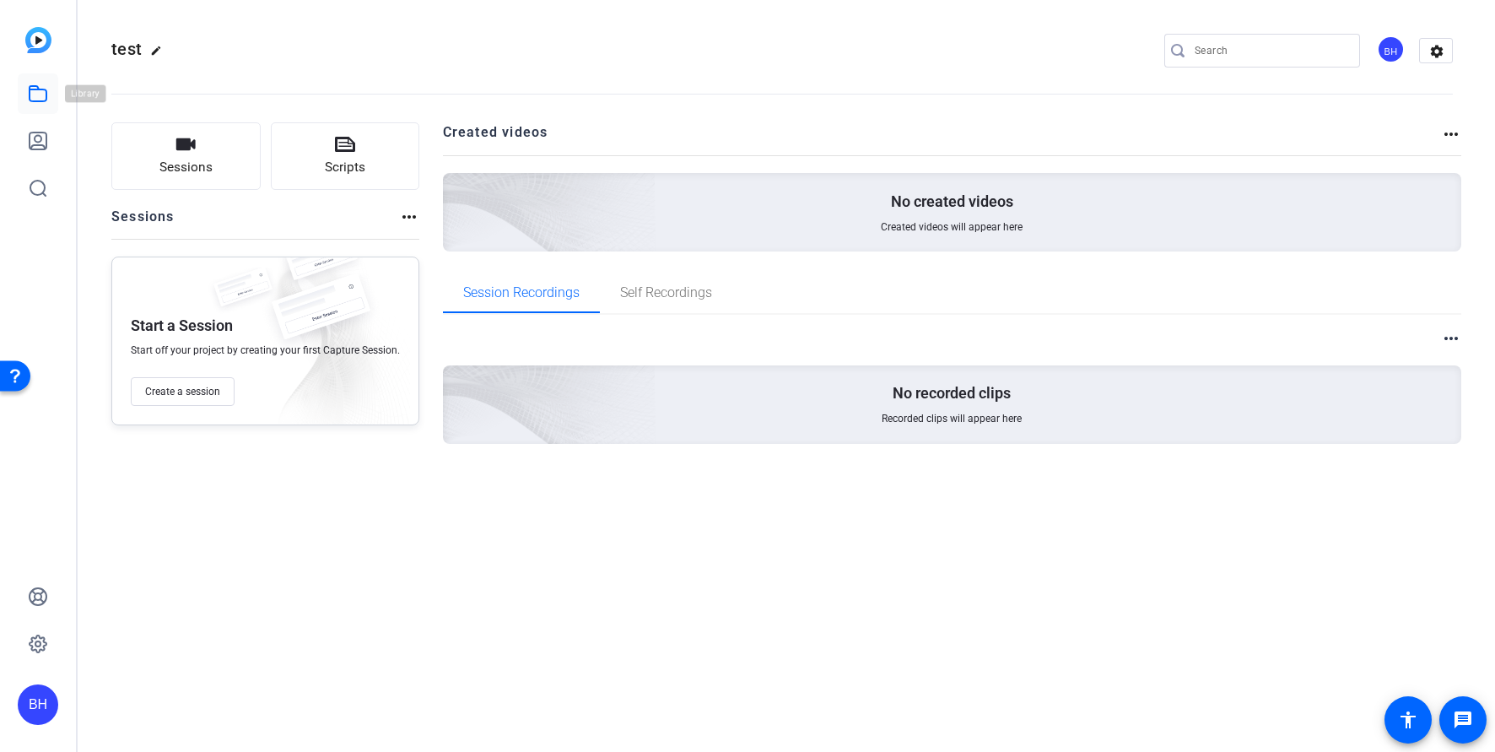
click at [37, 90] on icon at bounding box center [38, 94] width 20 height 20
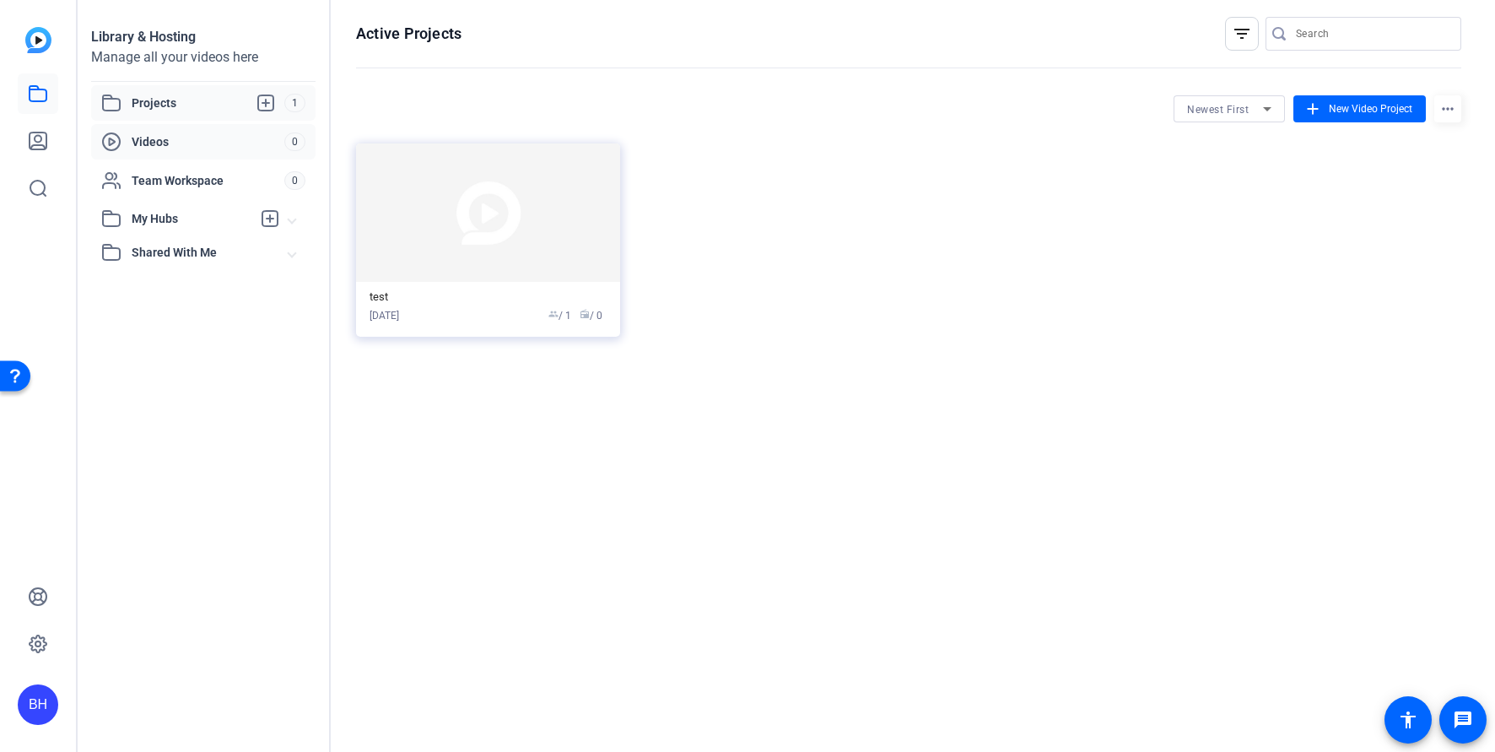
click at [167, 144] on span "Videos" at bounding box center [208, 141] width 153 height 17
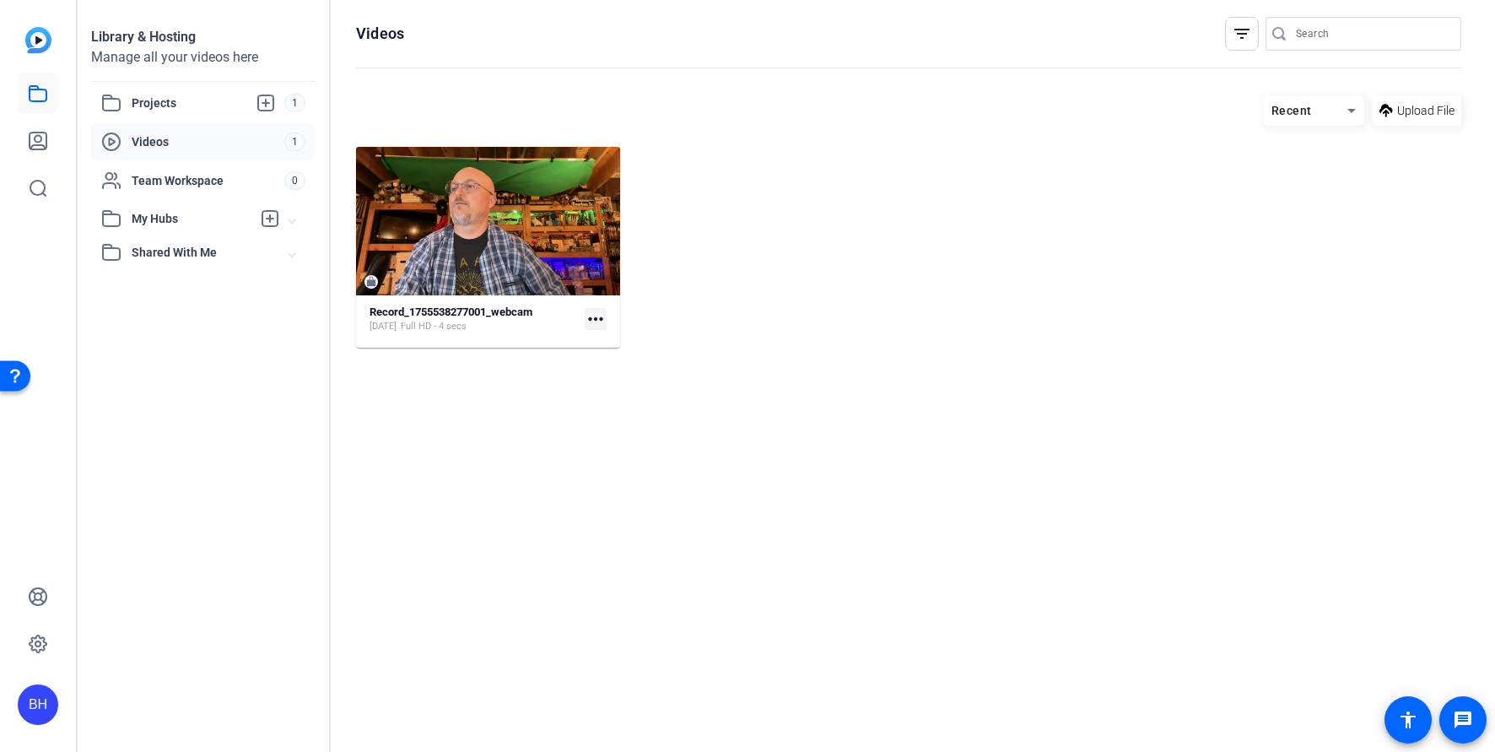
click at [603, 322] on mat-icon "more_horiz" at bounding box center [596, 319] width 22 height 22
click at [653, 520] on div at bounding box center [747, 376] width 1495 height 752
